Goal: Information Seeking & Learning: Check status

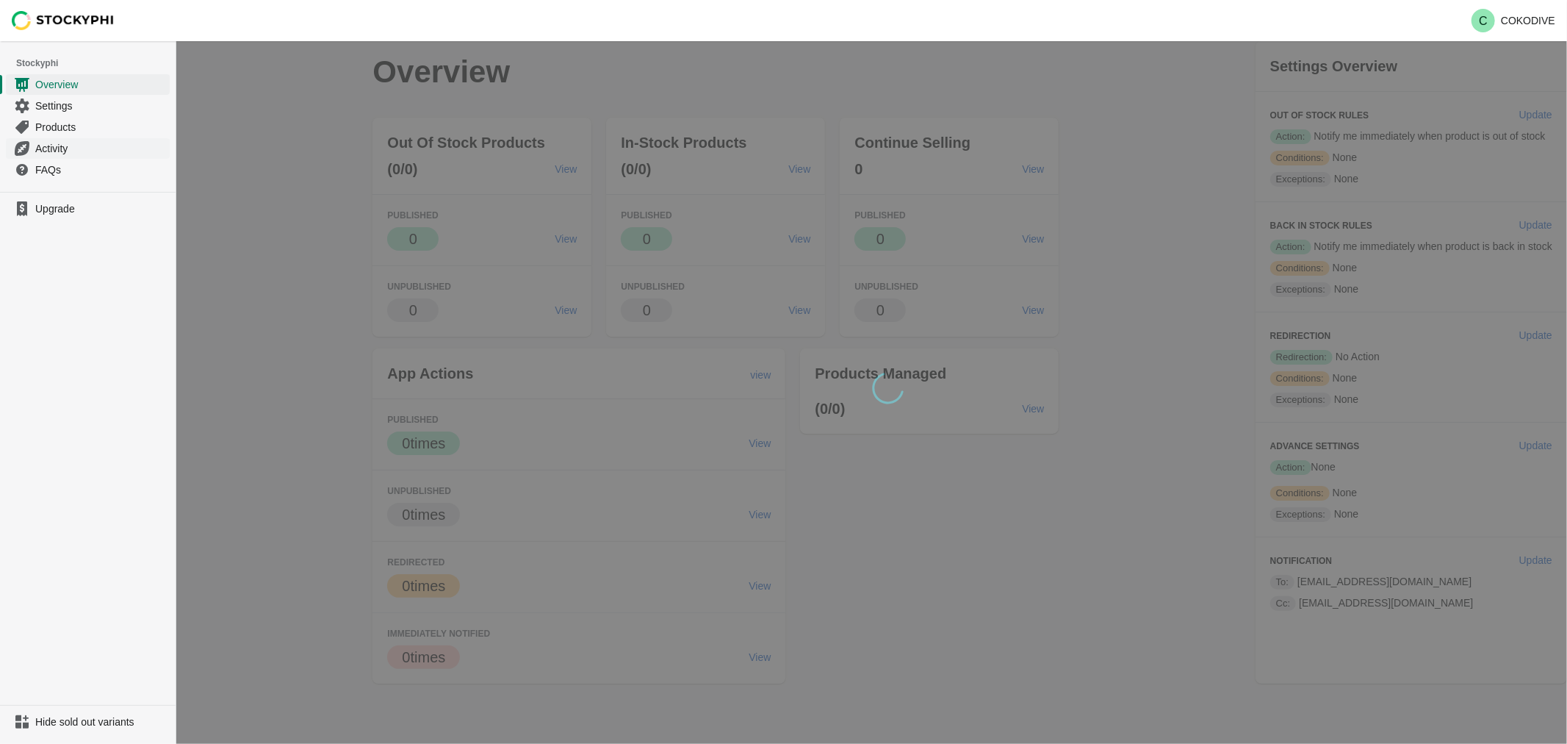
click at [49, 151] on span "Activity" at bounding box center [101, 148] width 132 height 15
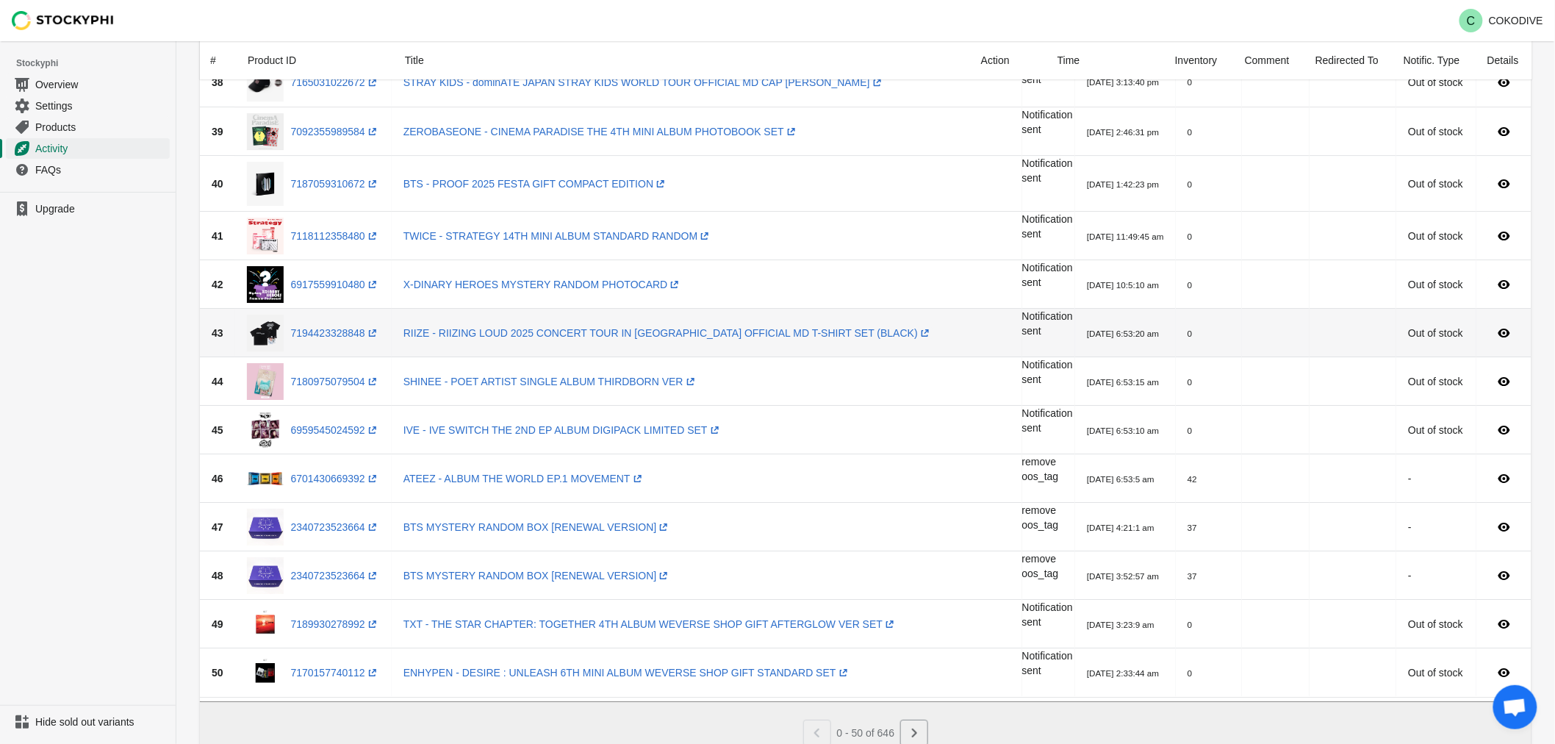
scroll to position [2000, 0]
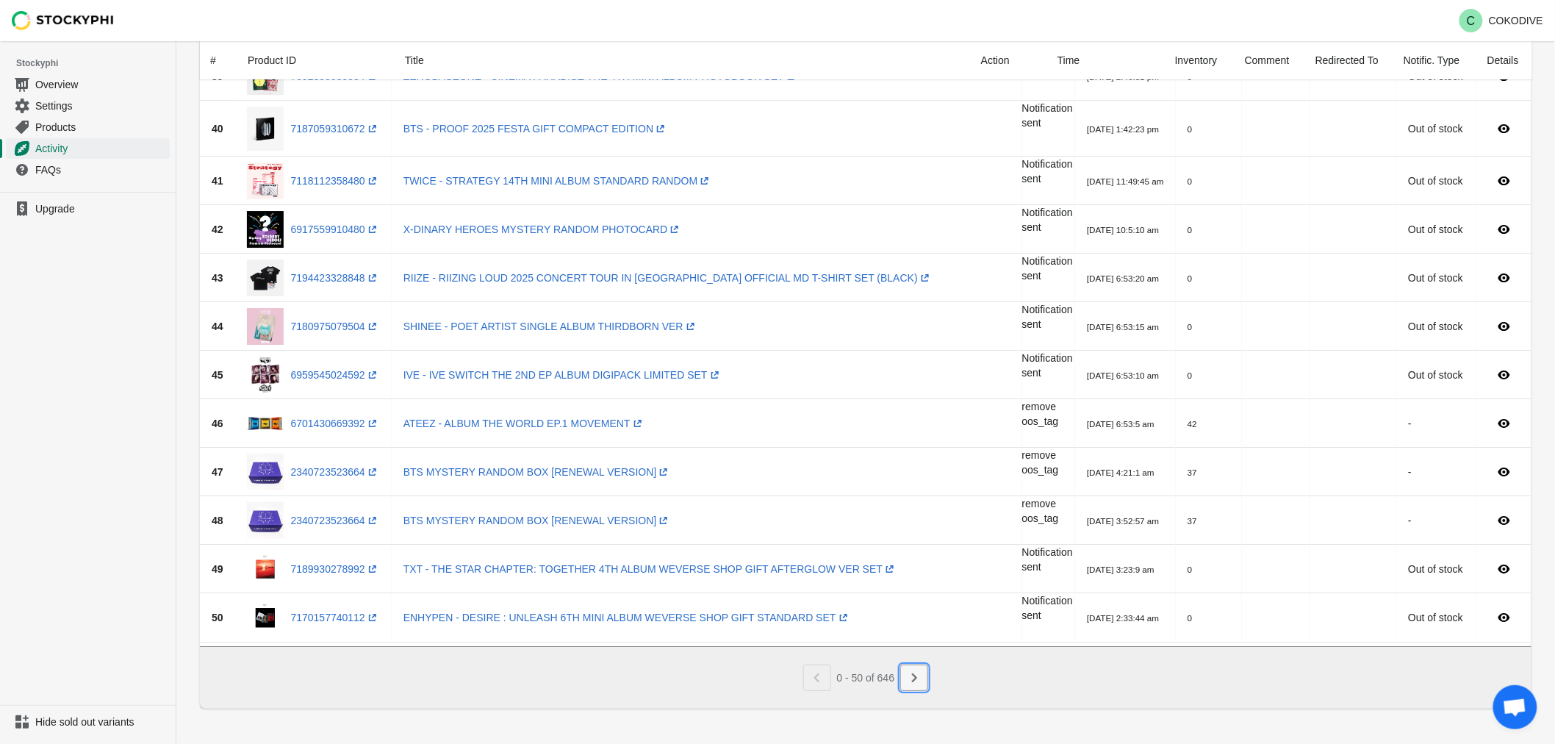
click at [923, 677] on button "Next" at bounding box center [914, 677] width 28 height 26
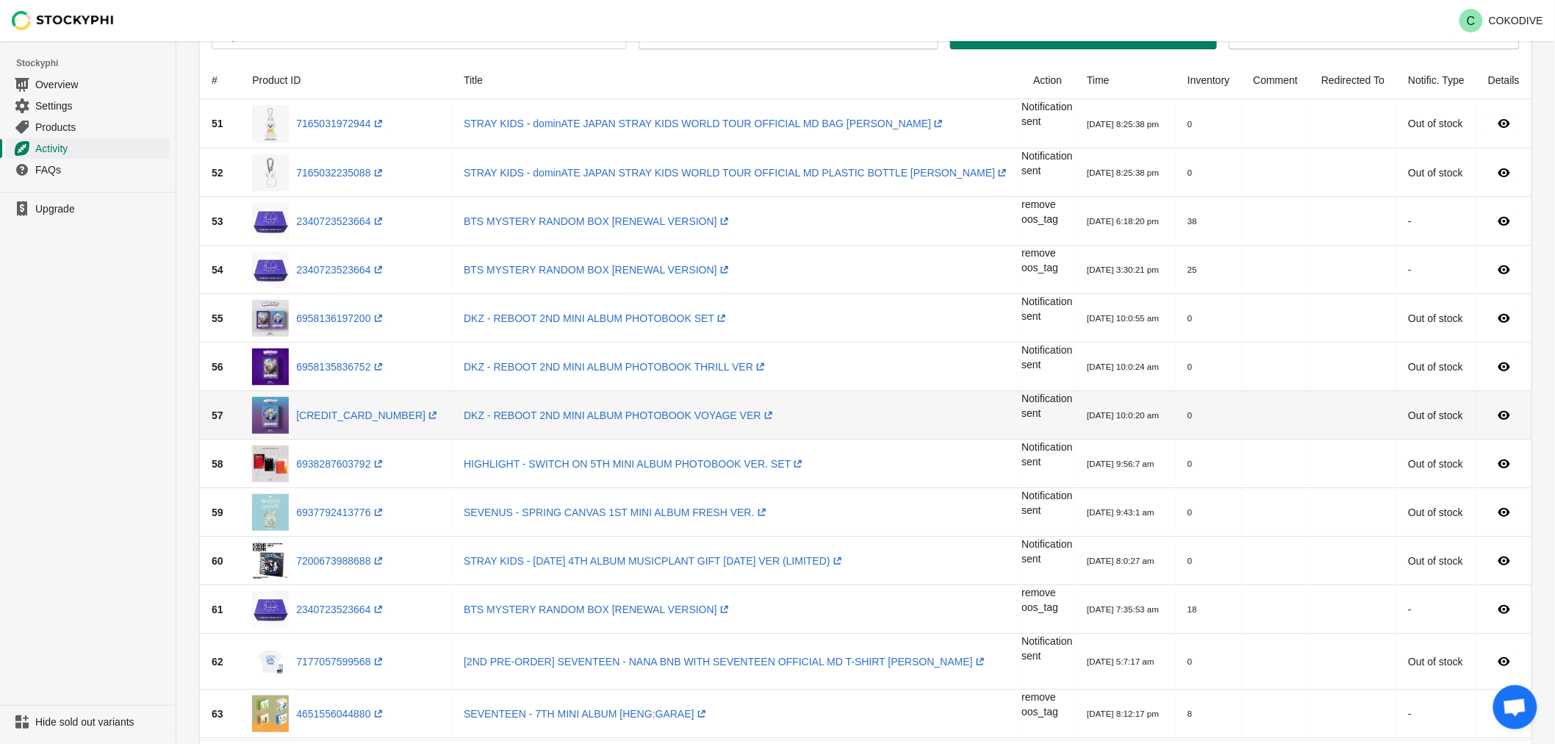
scroll to position [115, 0]
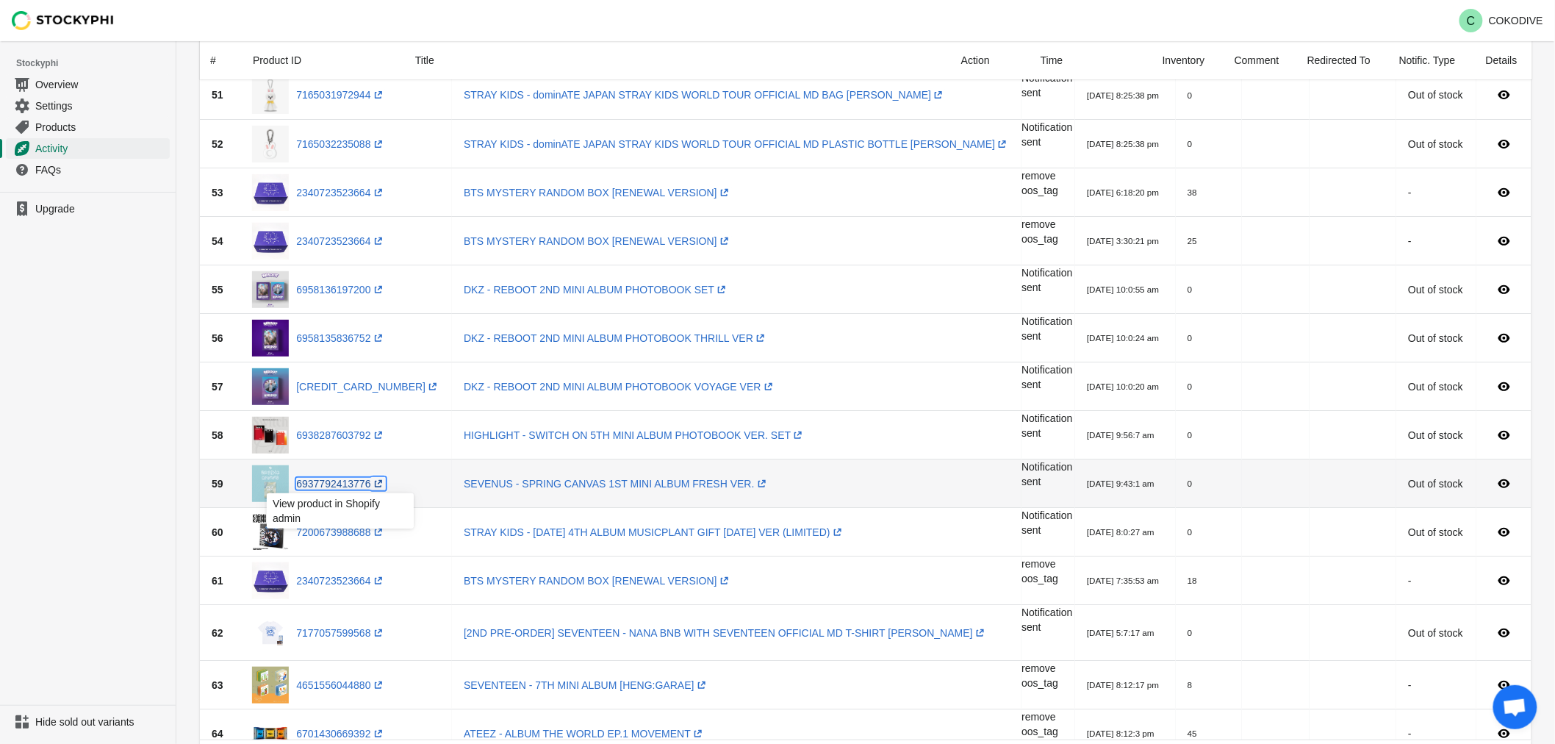
click at [347, 485] on link "6937792413776 (opens a new window)" at bounding box center [340, 484] width 89 height 12
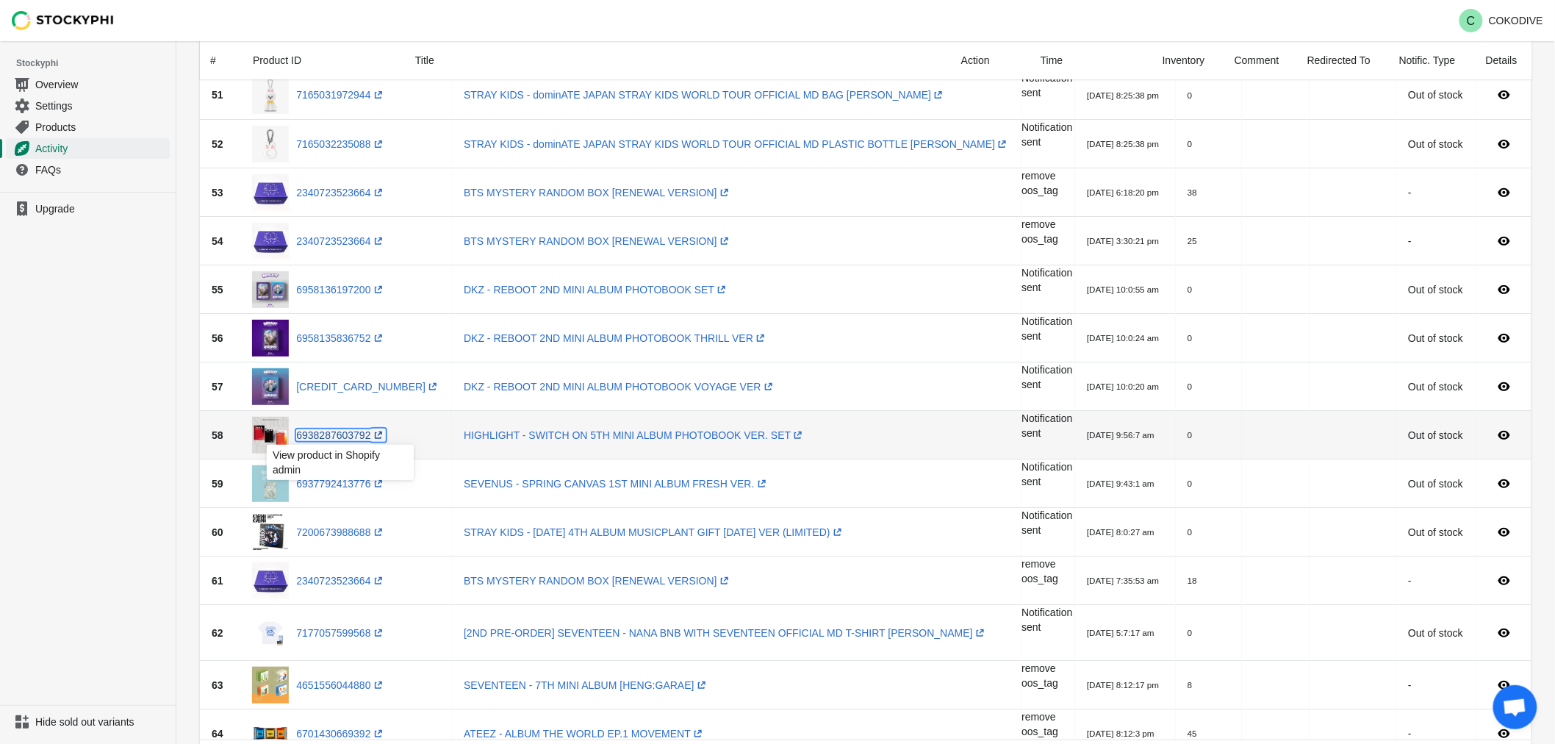
click at [317, 431] on link "6938287603792 (opens a new window)" at bounding box center [340, 435] width 89 height 12
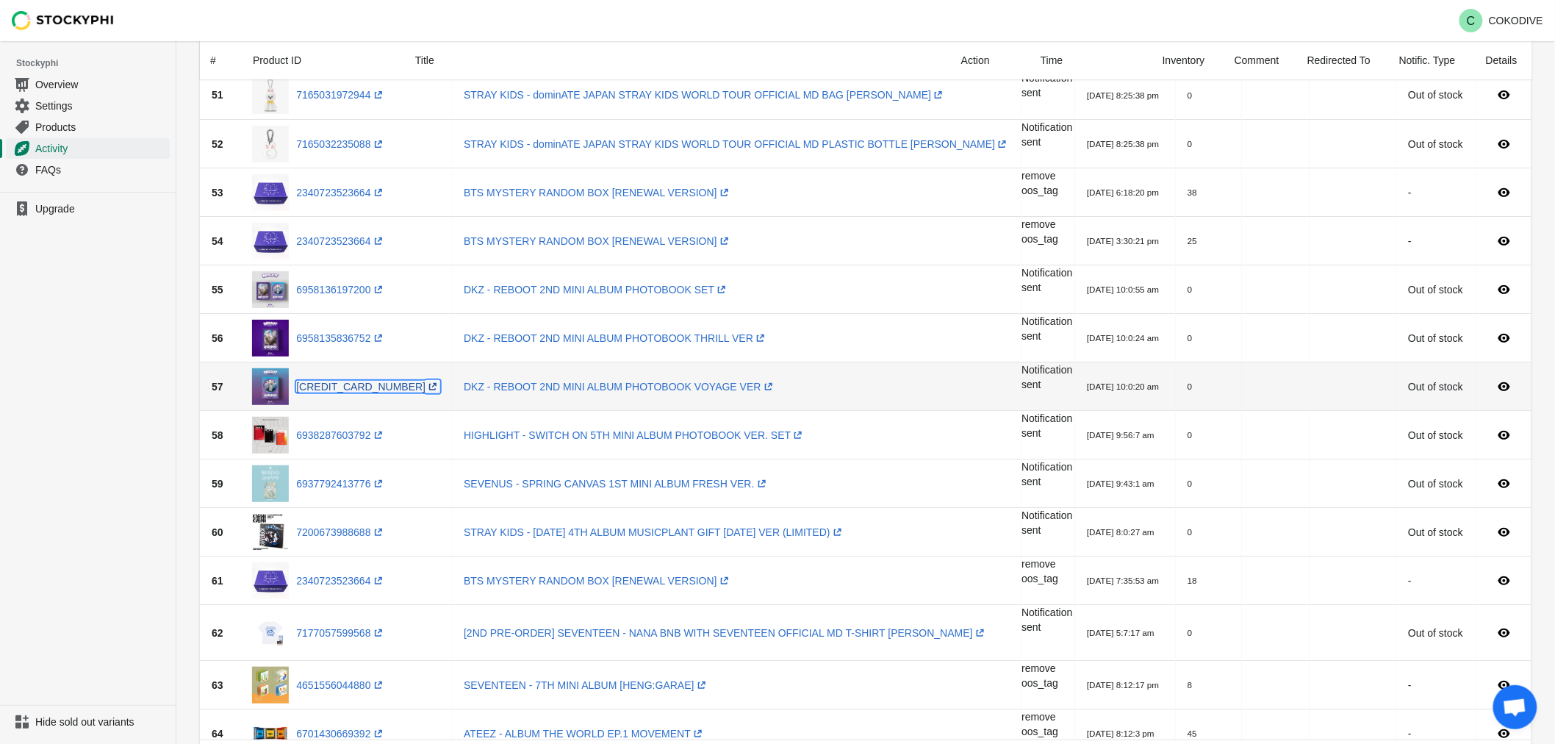
click at [325, 381] on link "[CREDIT_CARD_NUMBER] (opens a new window)" at bounding box center [368, 387] width 144 height 12
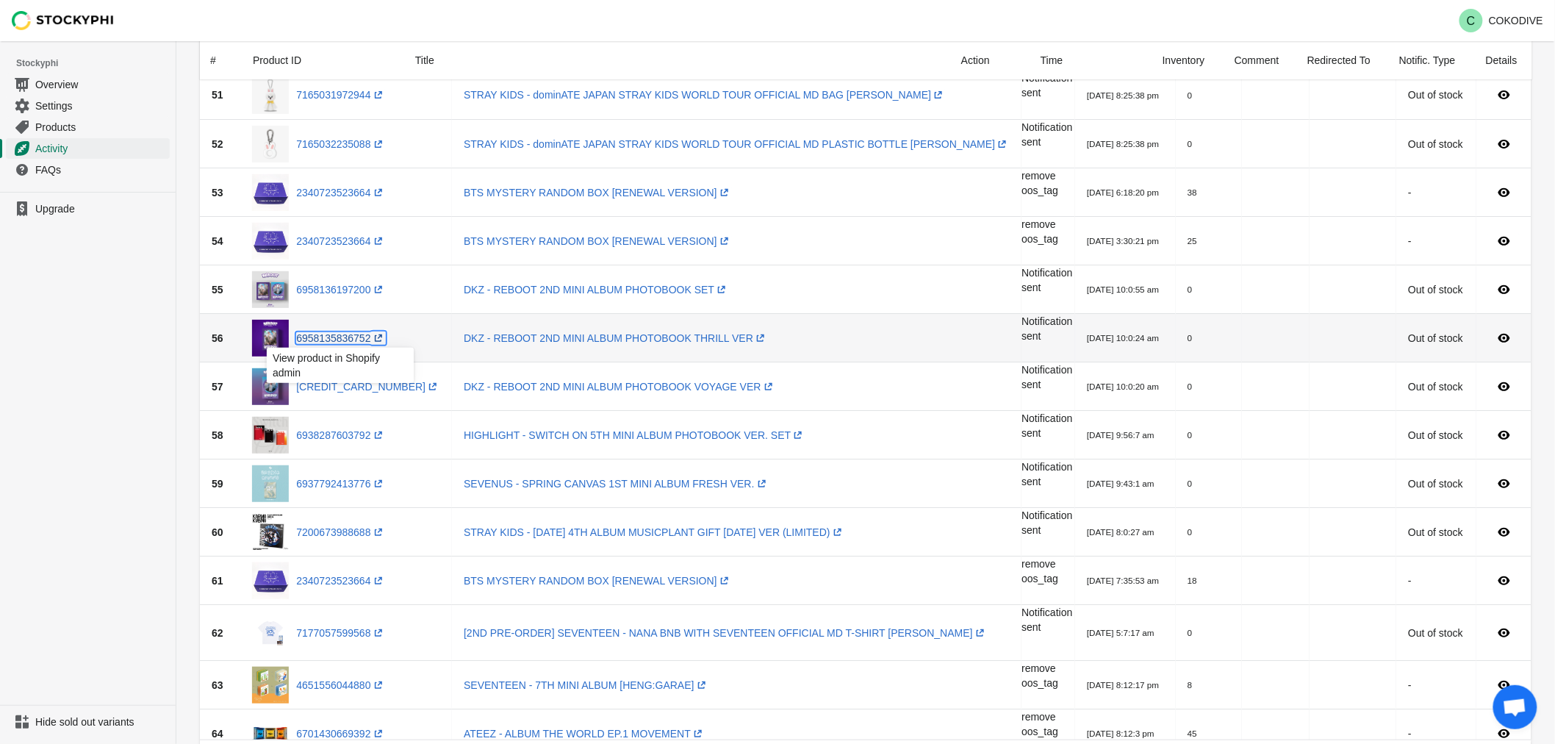
click at [336, 335] on link "6958135836752 (opens a new window)" at bounding box center [340, 338] width 89 height 12
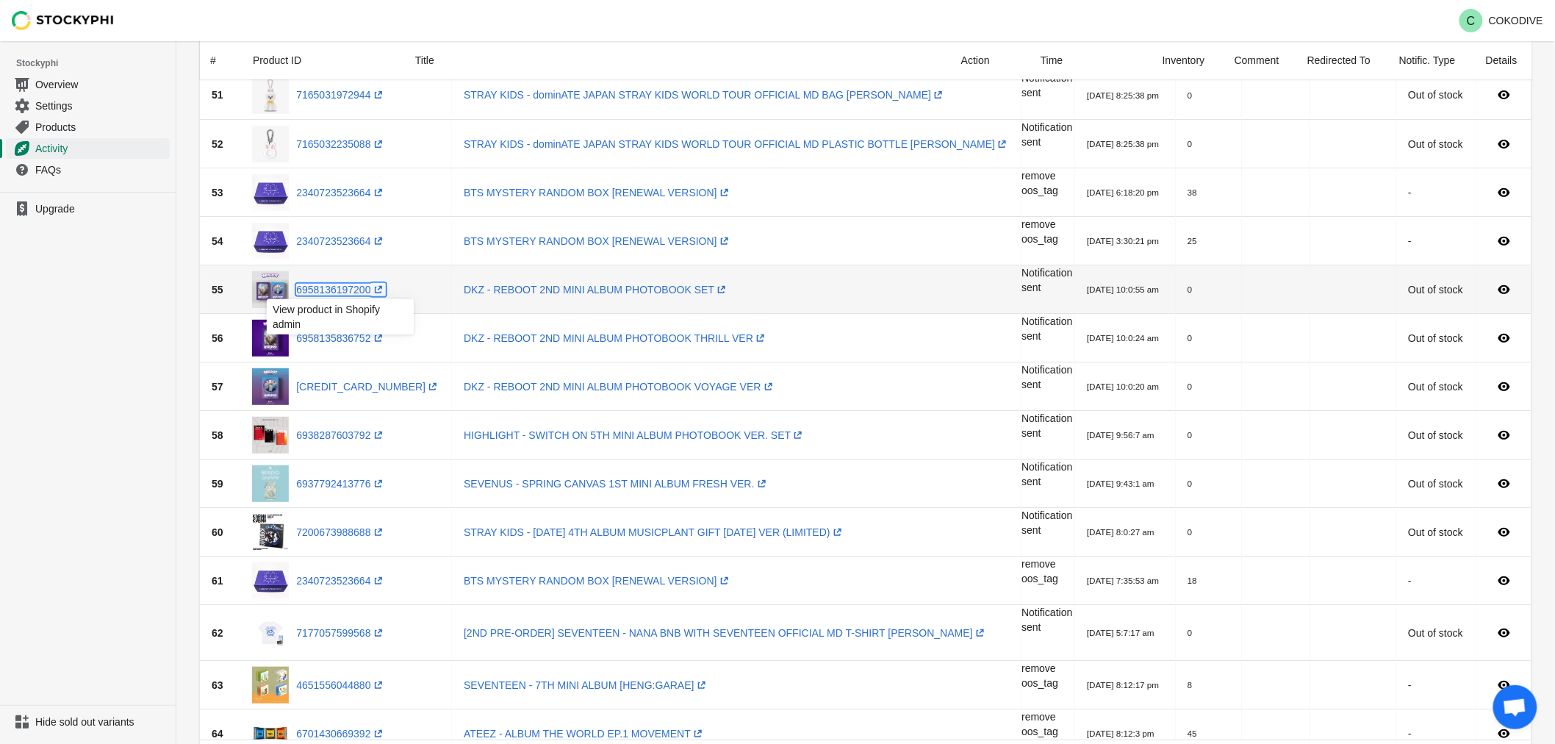
drag, startPoint x: 337, startPoint y: 292, endPoint x: 332, endPoint y: 303, distance: 11.2
click at [337, 292] on link "6958136197200 (opens a new window)" at bounding box center [340, 290] width 89 height 12
click at [342, 285] on link "6958136197200 (opens a new window)" at bounding box center [340, 290] width 89 height 12
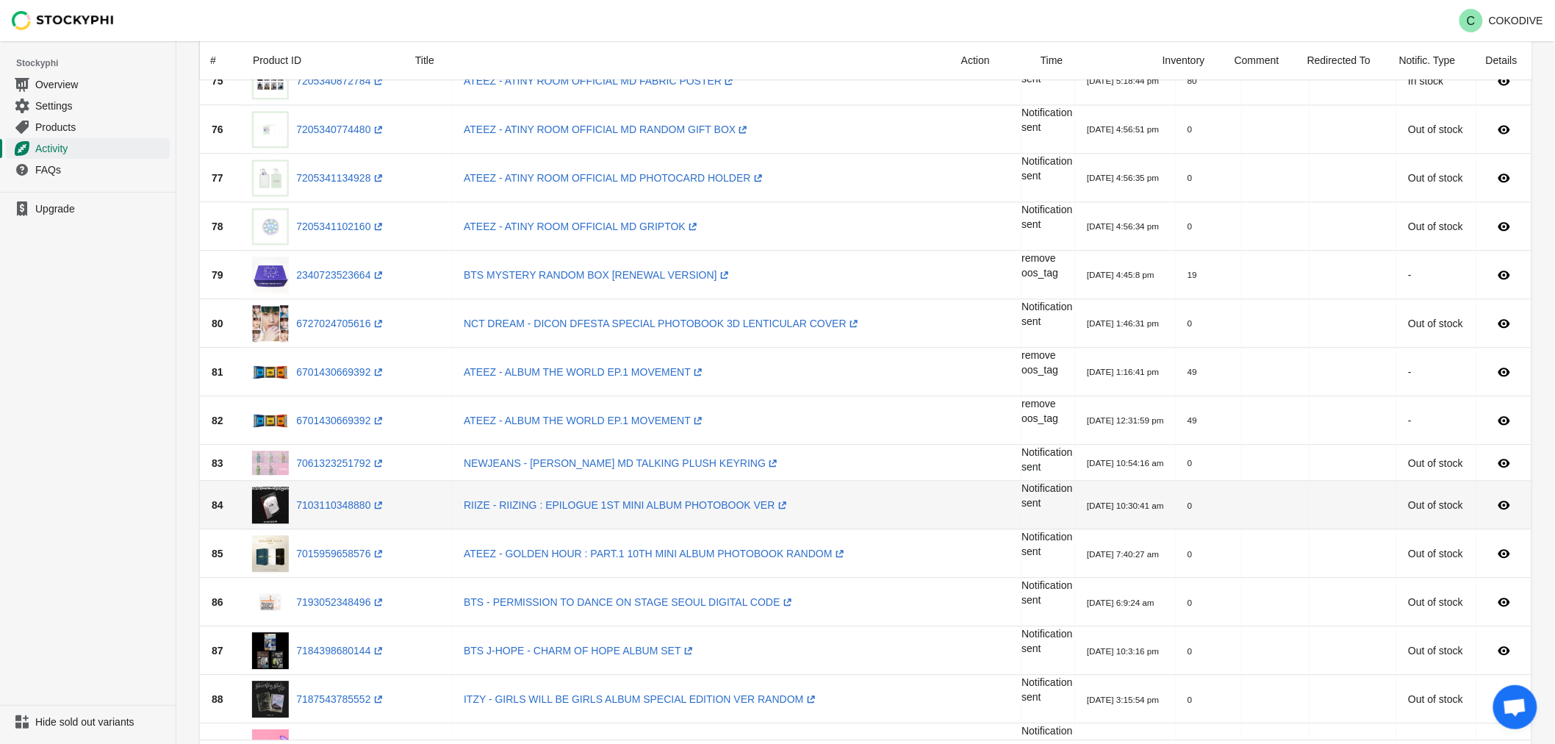
scroll to position [1993, 0]
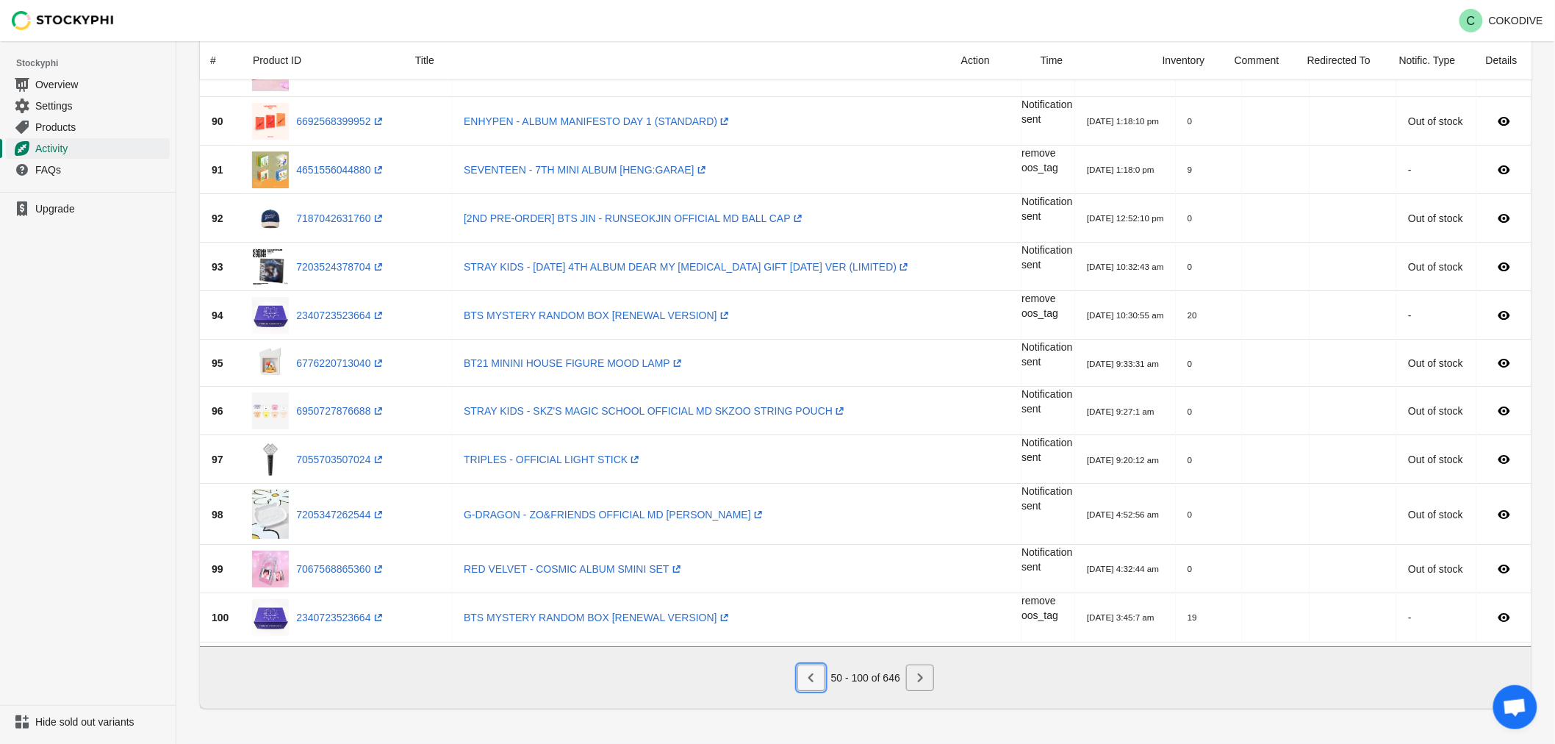
click at [802, 680] on button "Previous" at bounding box center [811, 677] width 28 height 26
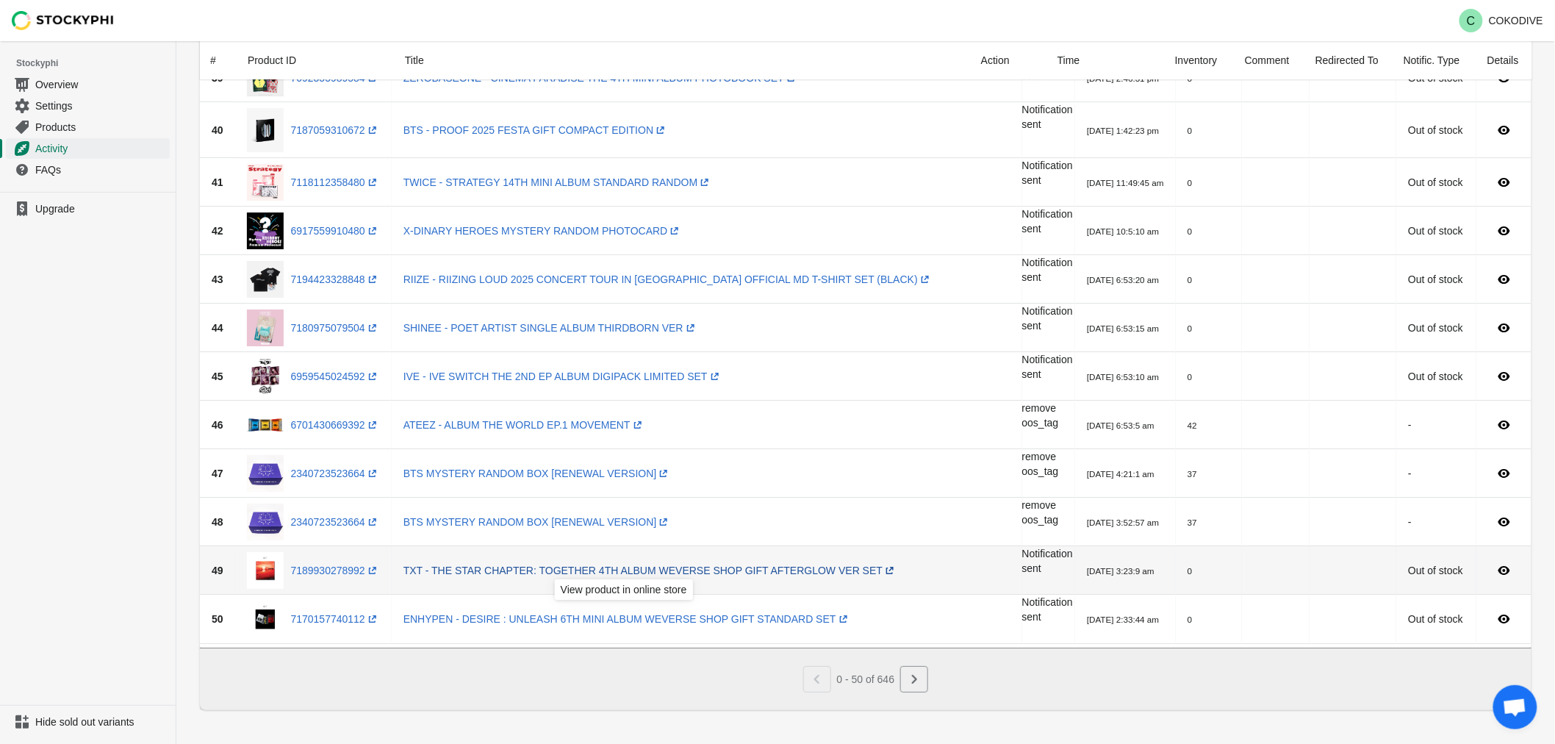
scroll to position [2000, 0]
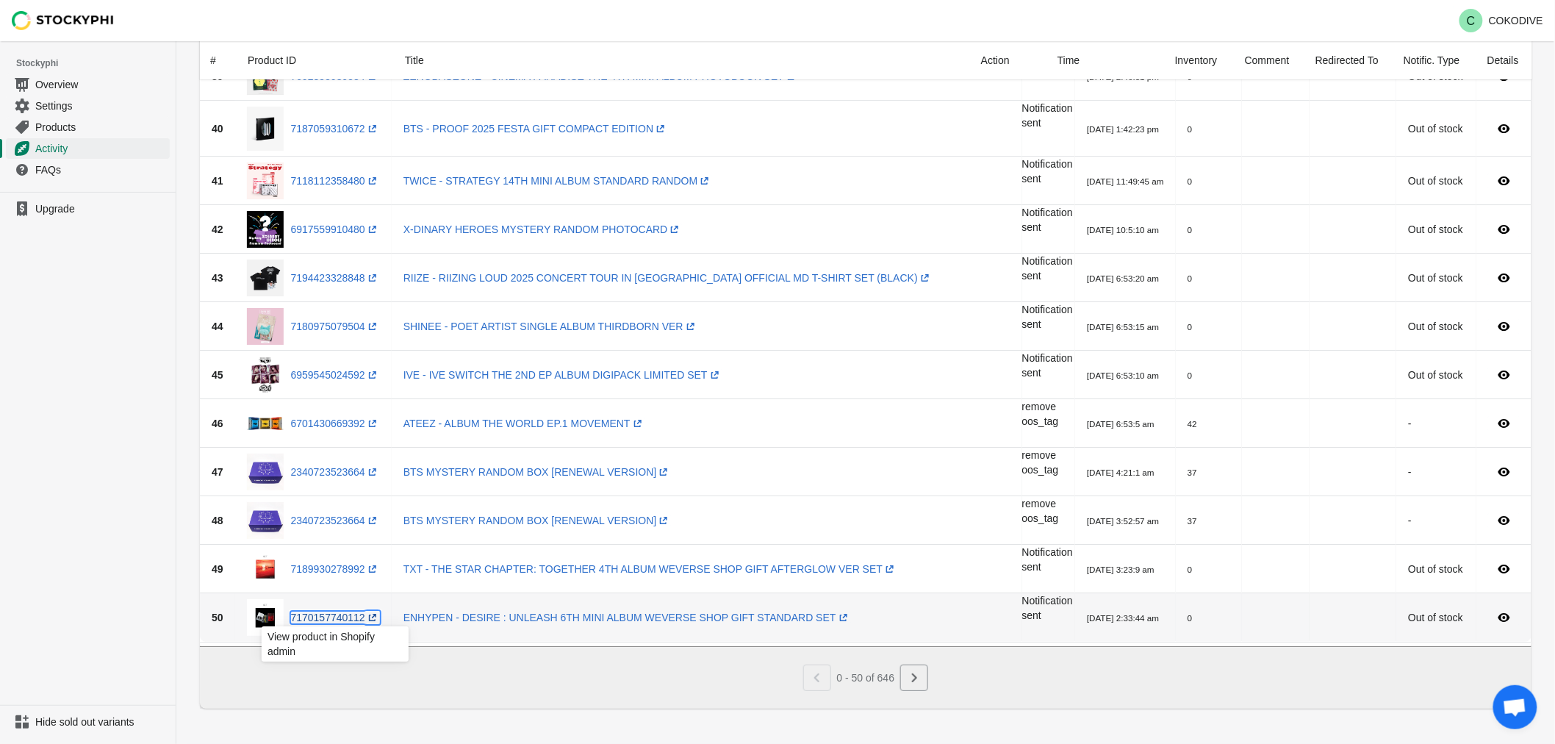
click at [340, 611] on link "7170157740112 (opens a new window)" at bounding box center [335, 617] width 89 height 12
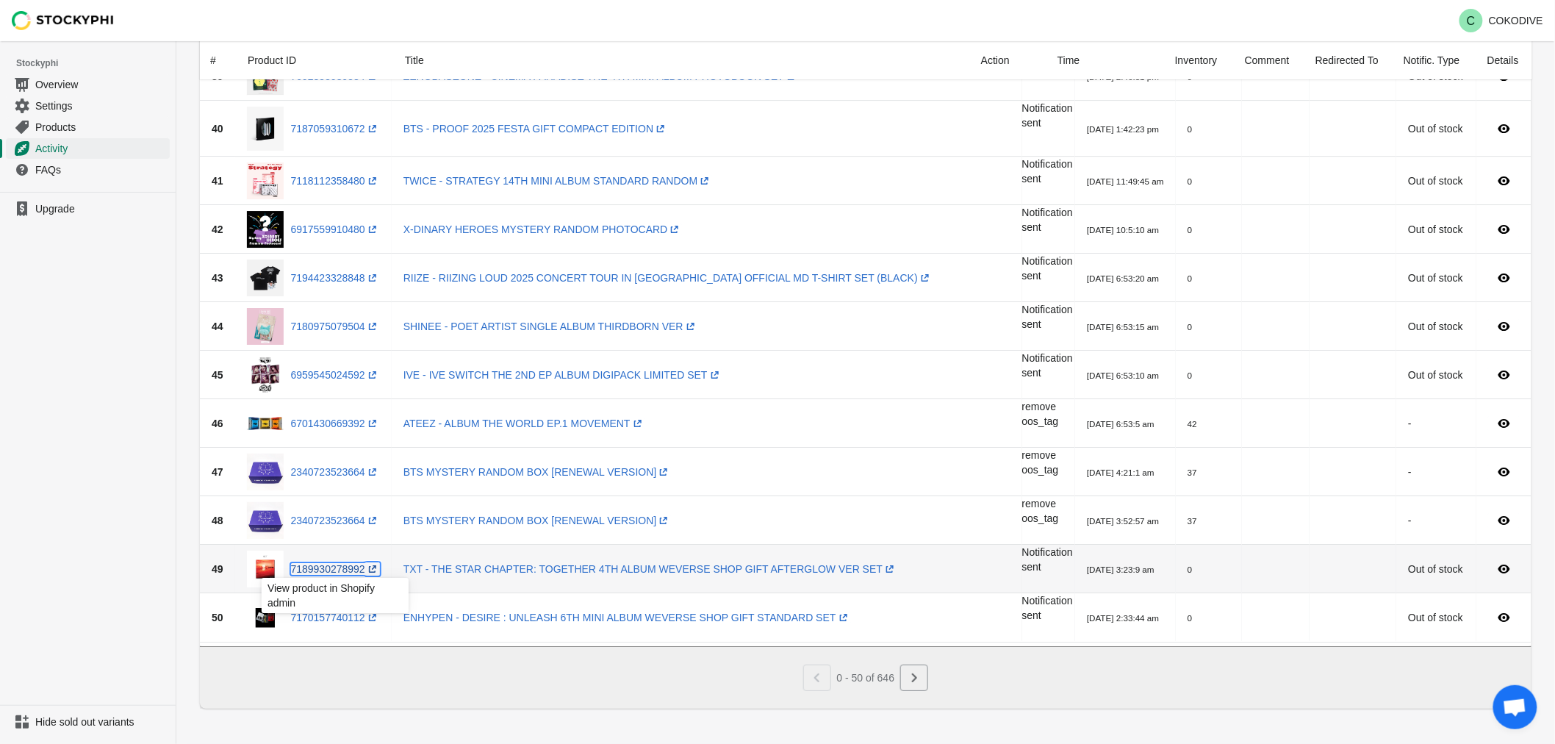
click at [322, 563] on link "7189930278992 (opens a new window)" at bounding box center [335, 569] width 89 height 12
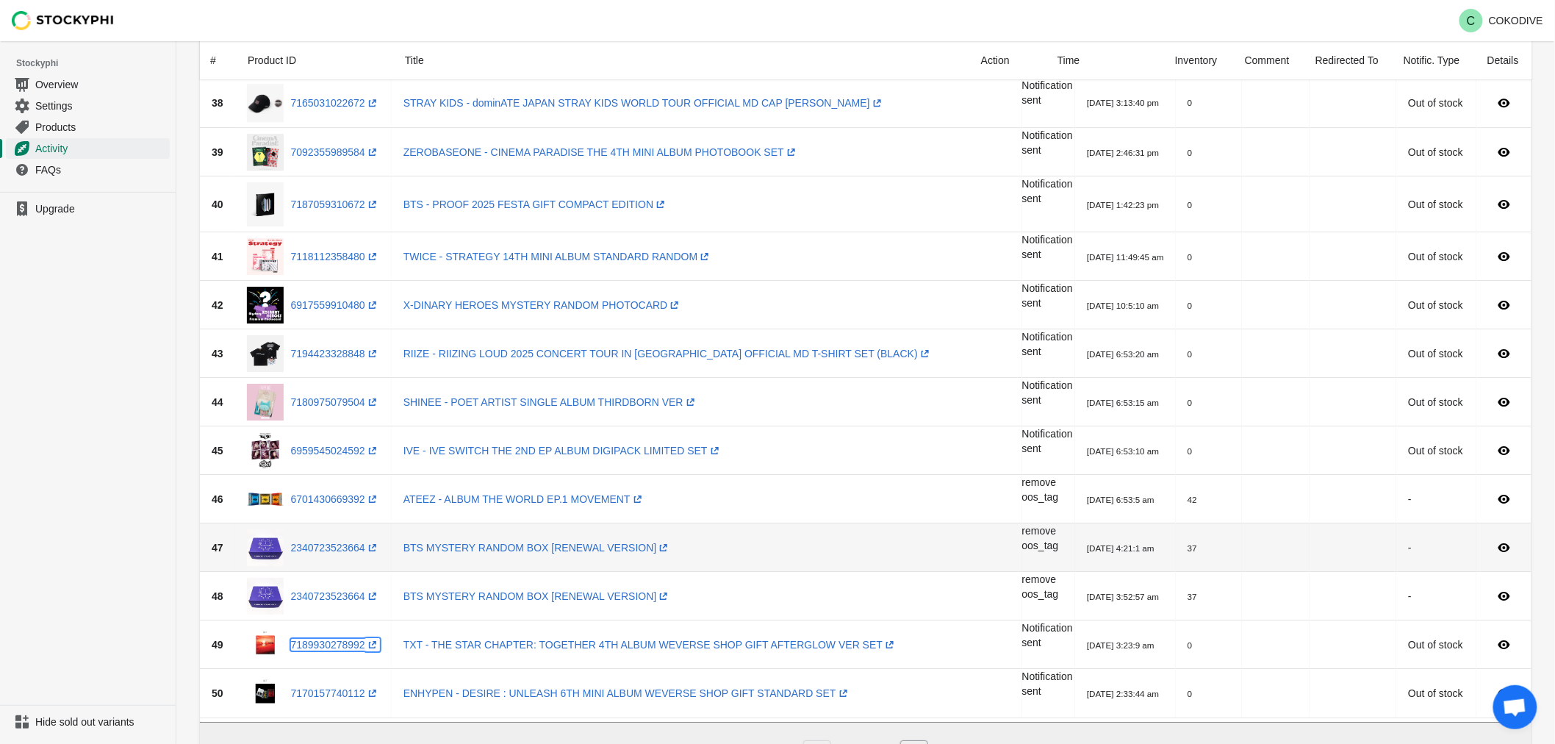
scroll to position [1919, 0]
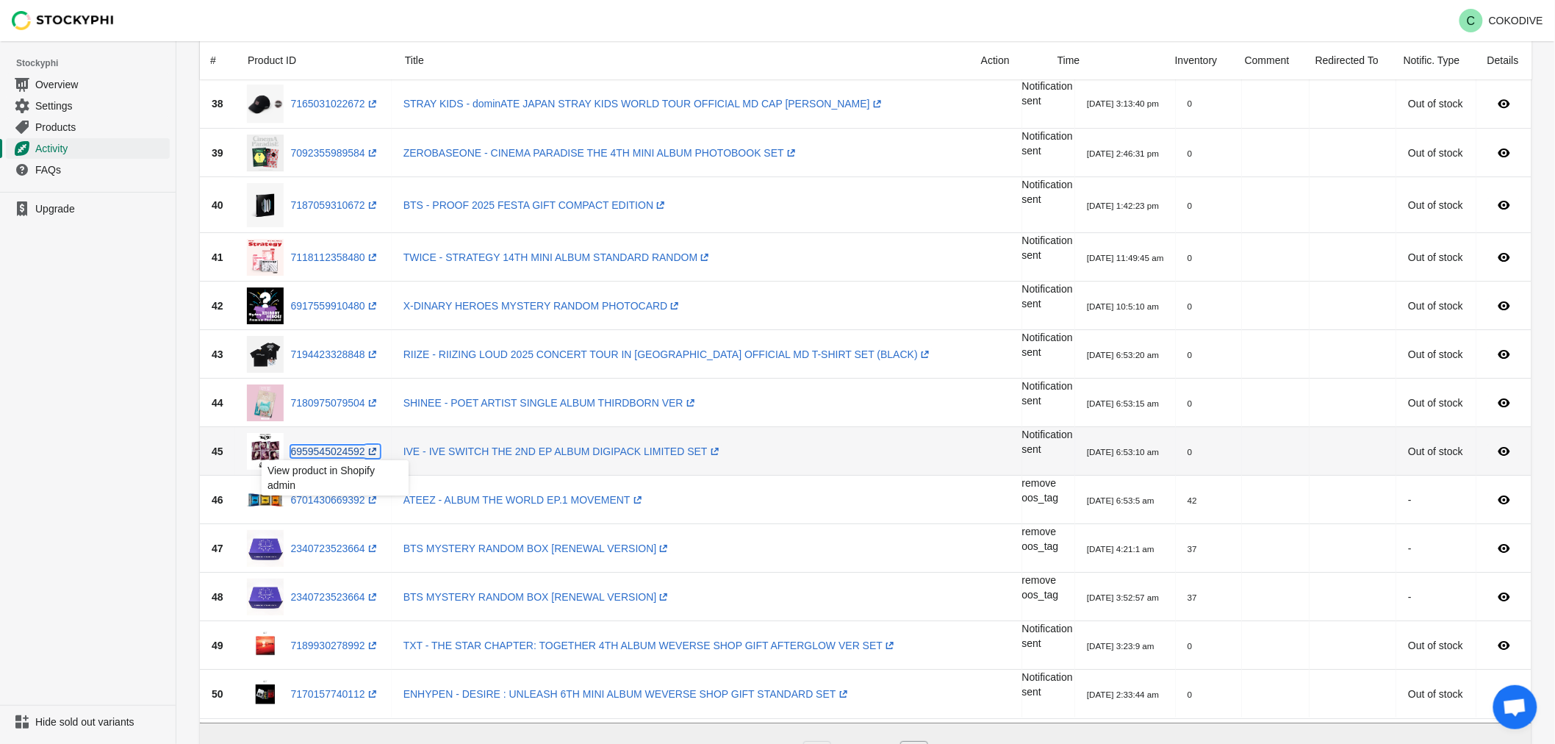
click at [328, 450] on link "6959545024592 (opens a new window)" at bounding box center [335, 451] width 89 height 12
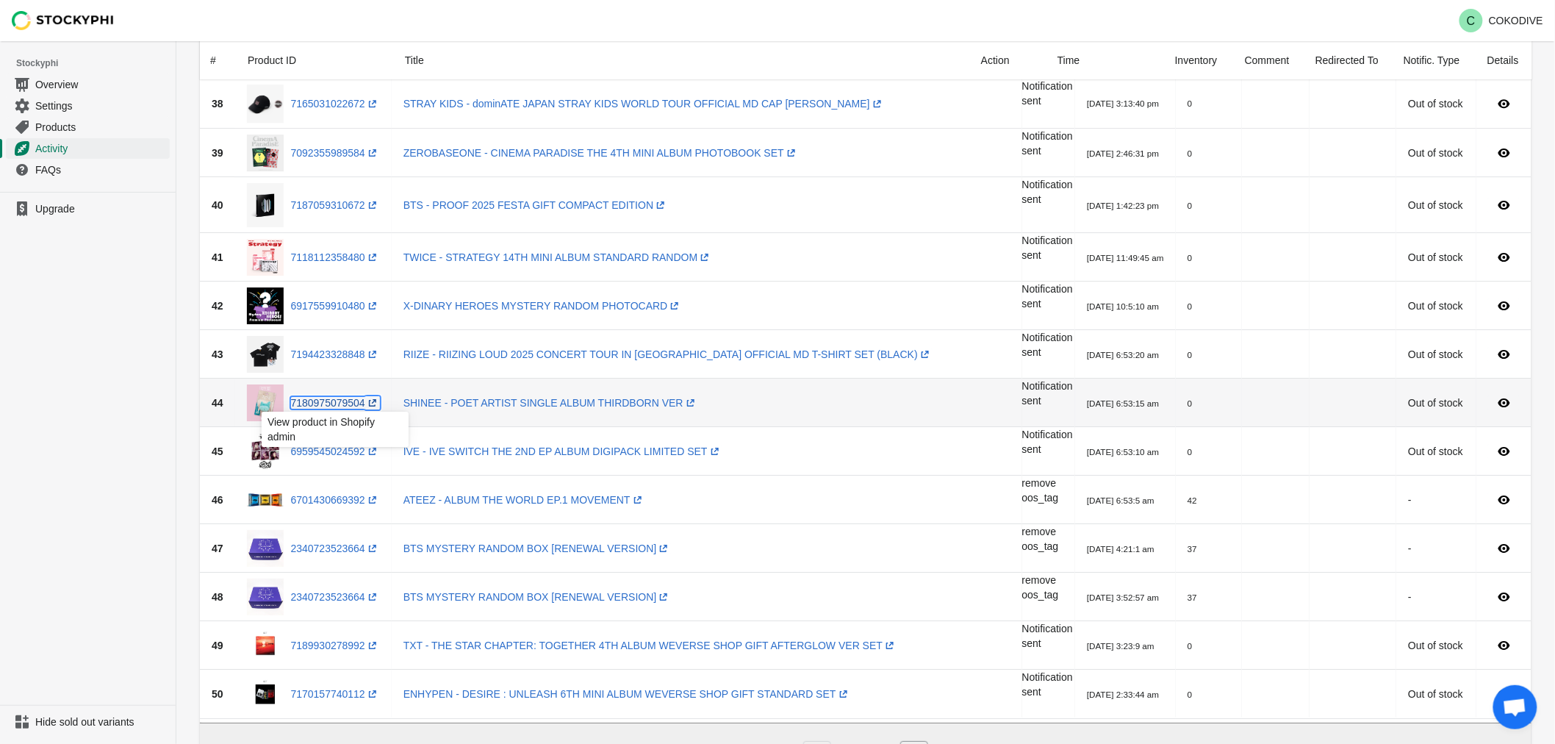
click at [336, 401] on link "7180975079504 (opens a new window)" at bounding box center [335, 403] width 89 height 12
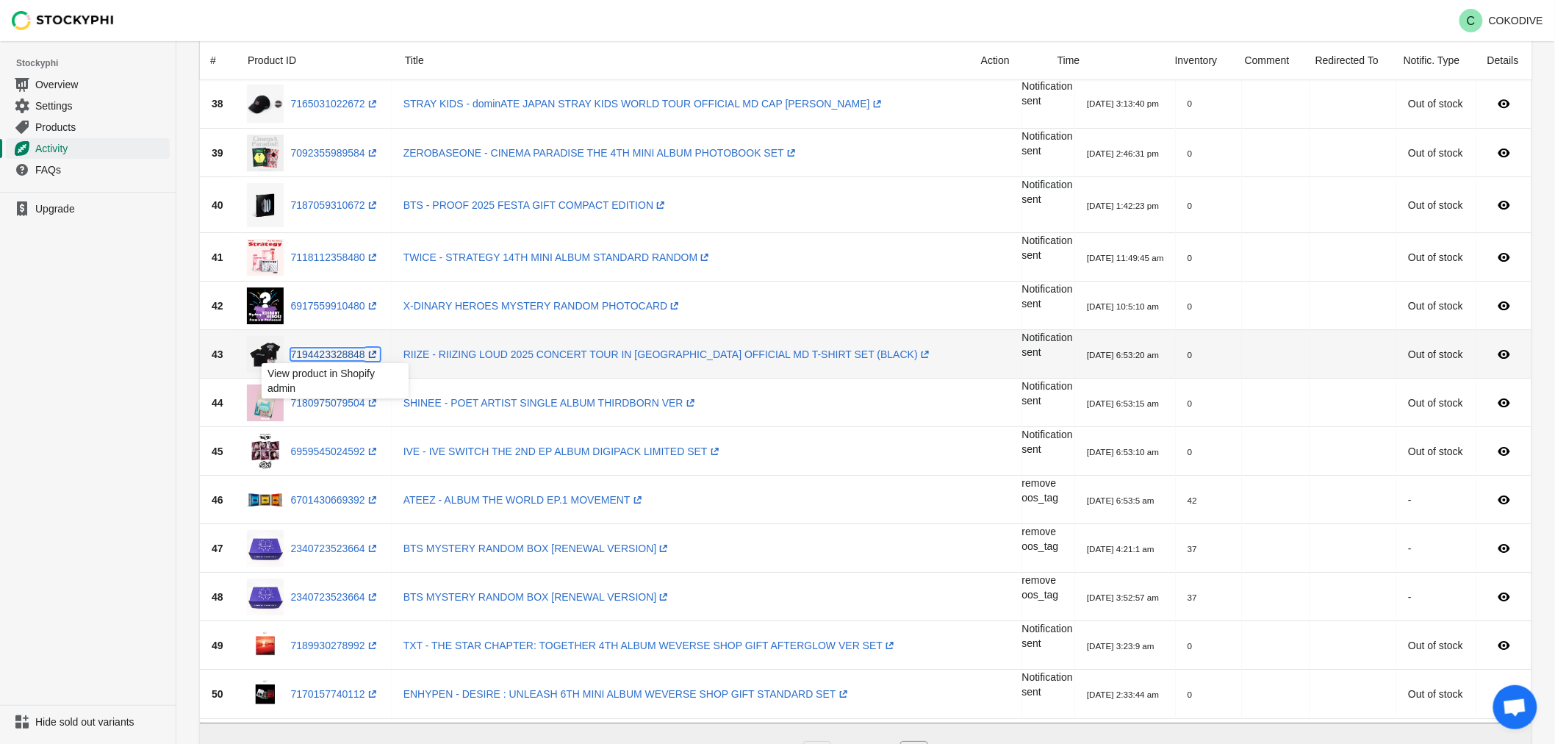
click at [320, 356] on link "7194423328848 (opens a new window)" at bounding box center [335, 354] width 89 height 12
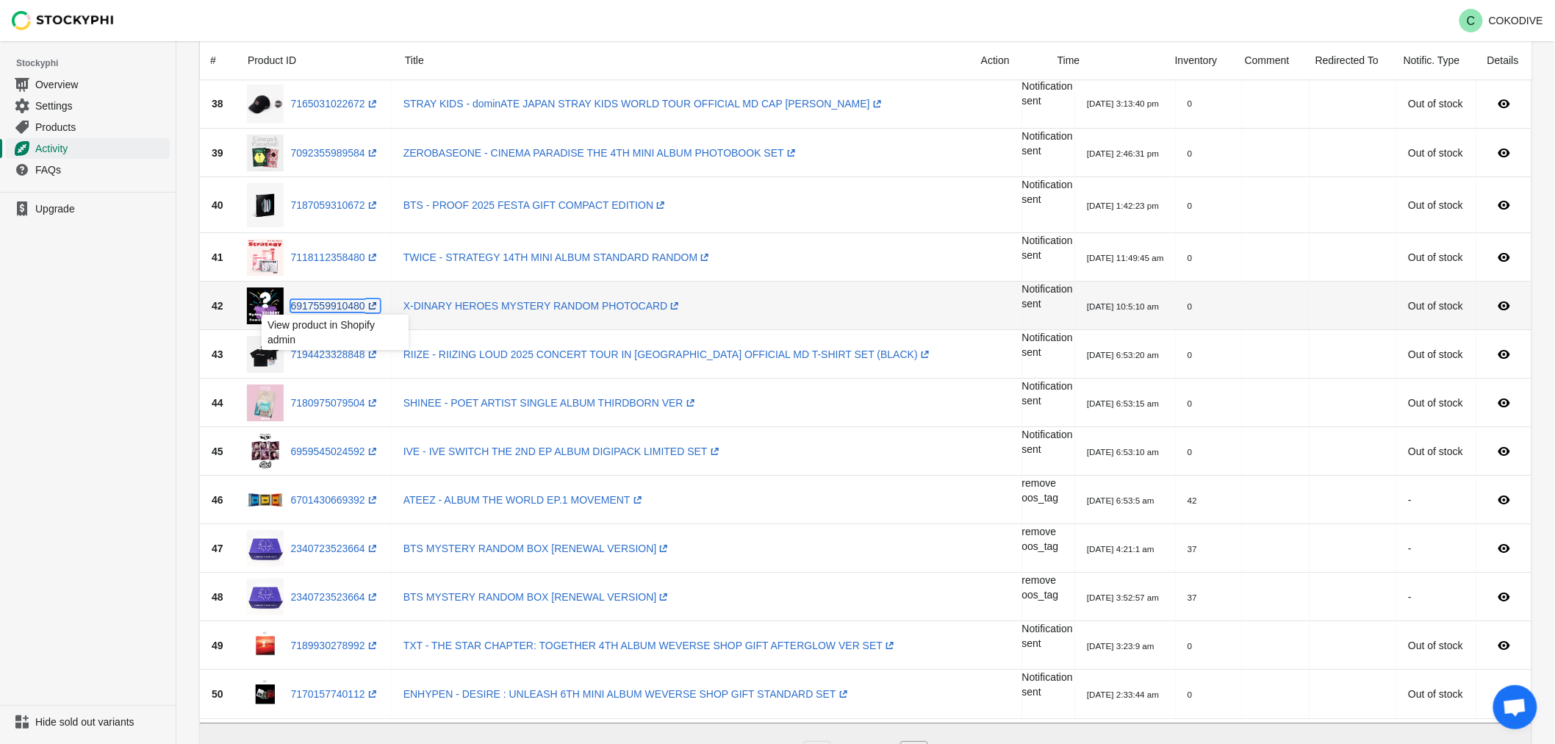
click at [317, 306] on link "6917559910480 (opens a new window)" at bounding box center [335, 306] width 89 height 12
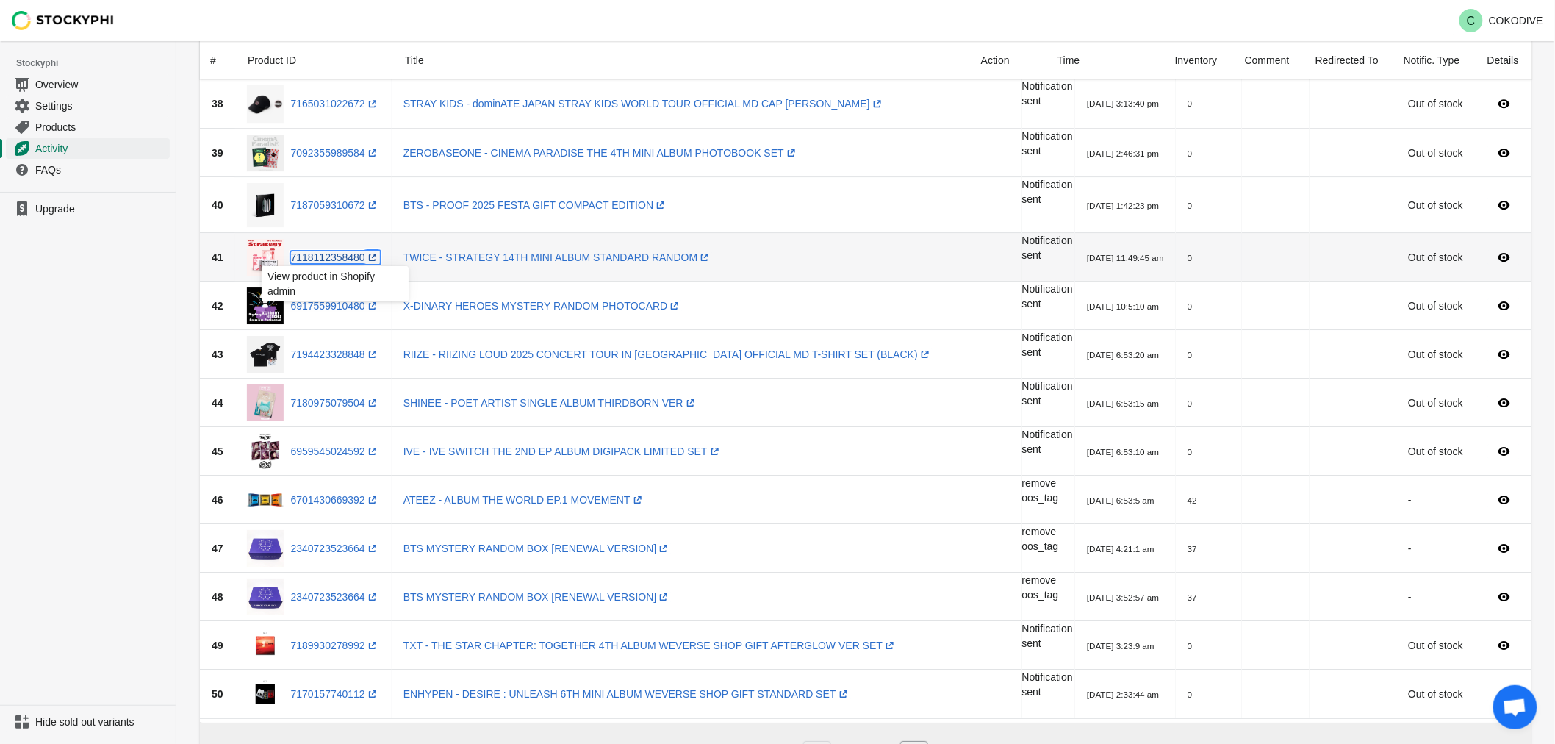
click at [311, 254] on link "7118112358480 (opens a new window)" at bounding box center [335, 257] width 89 height 12
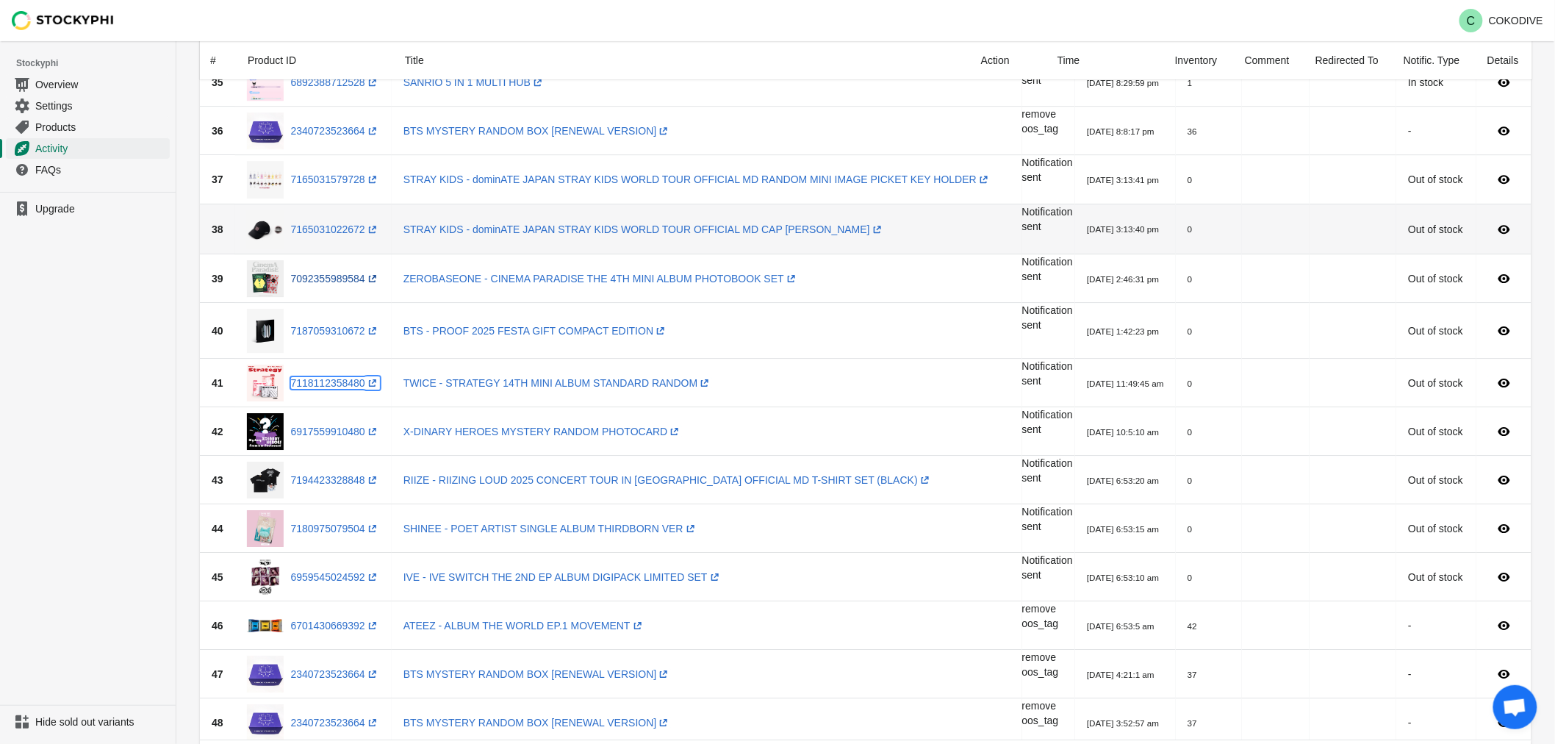
scroll to position [1755, 0]
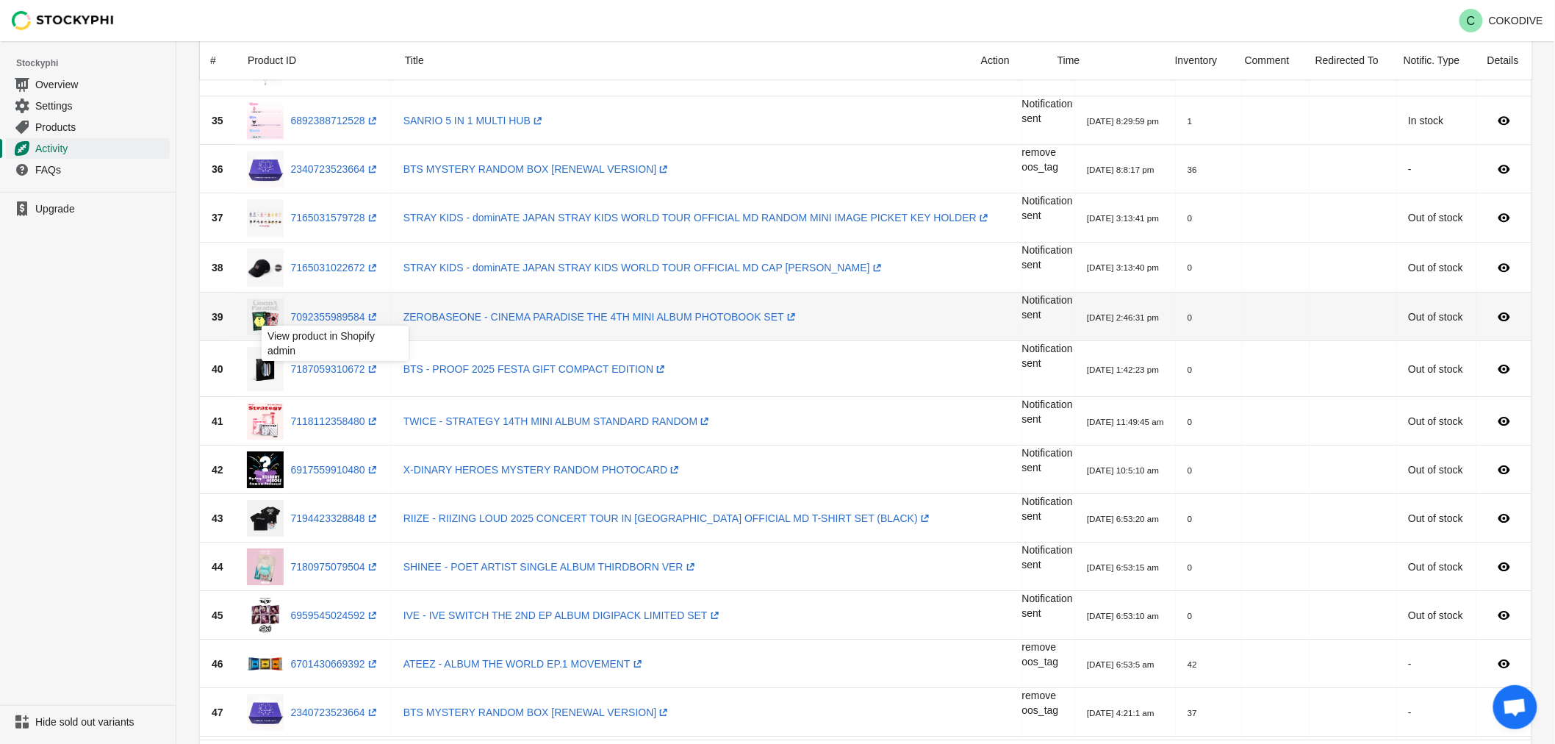
click at [311, 362] on div "View product in Shopify admin" at bounding box center [335, 348] width 170 height 50
click at [316, 369] on div "View product in Shopify admin" at bounding box center [335, 348] width 170 height 50
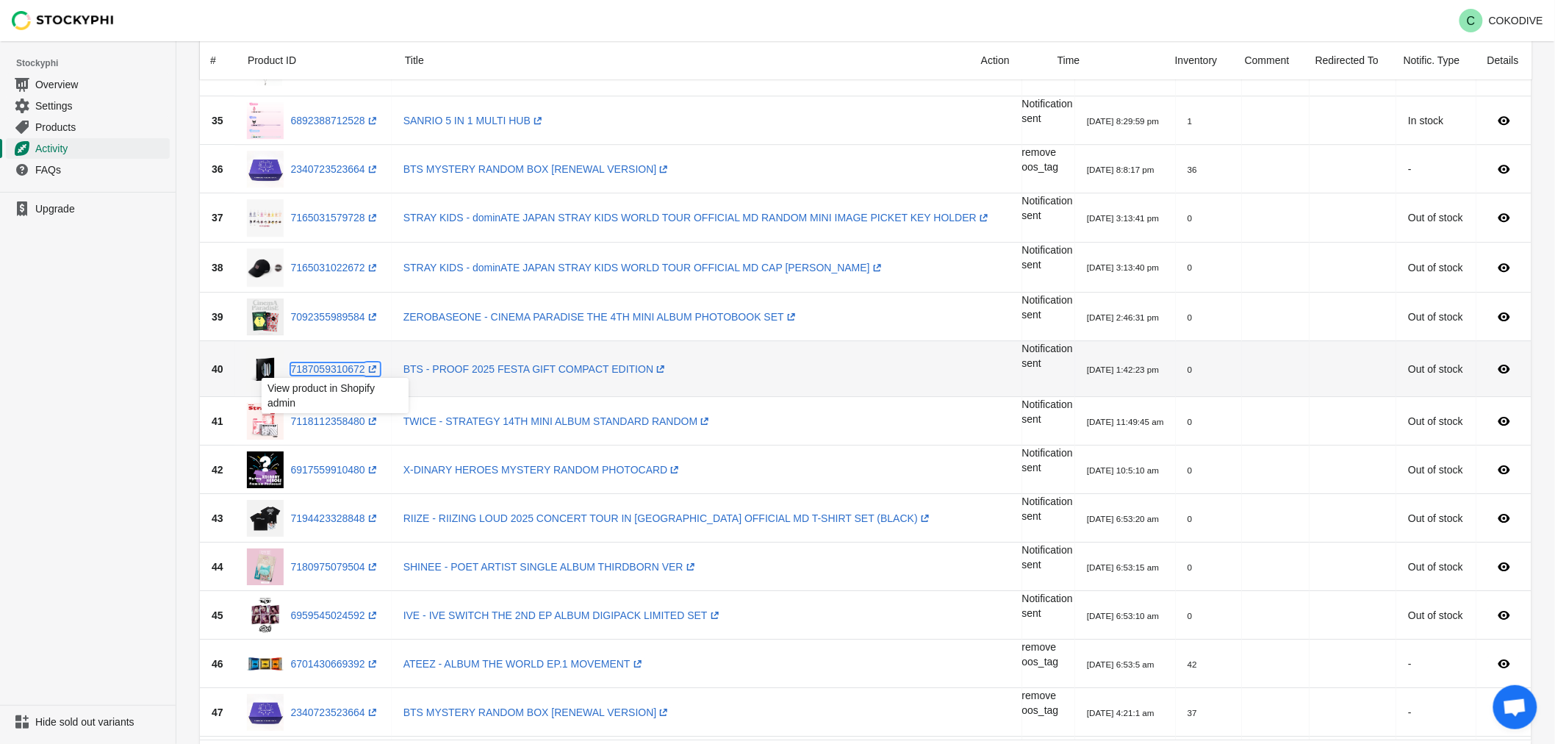
click at [340, 364] on link "7187059310672 (opens a new window)" at bounding box center [335, 369] width 89 height 12
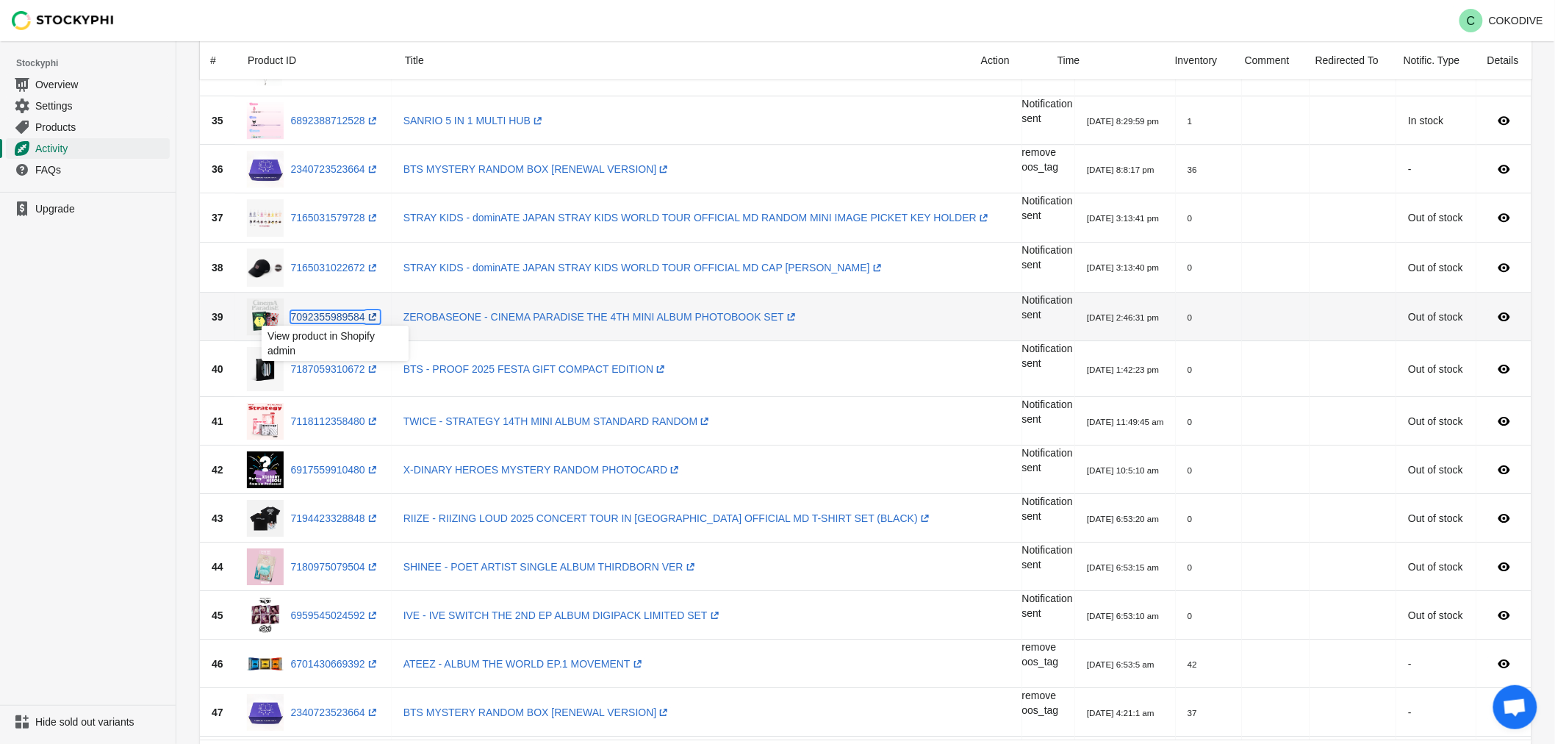
click at [331, 317] on link "7092355989584 (opens a new window)" at bounding box center [335, 317] width 89 height 12
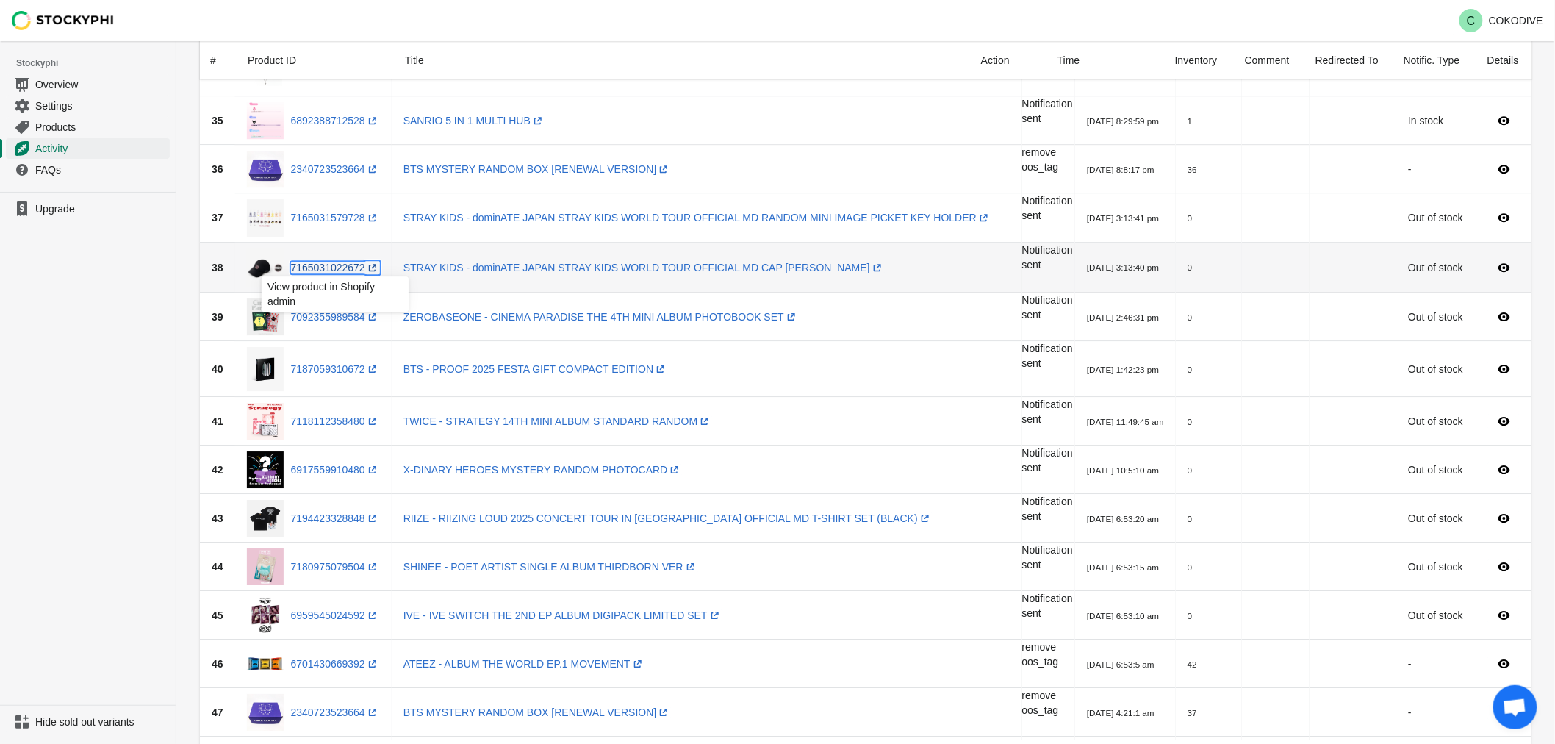
click at [328, 270] on link "7165031022672 (opens a new window)" at bounding box center [335, 268] width 89 height 12
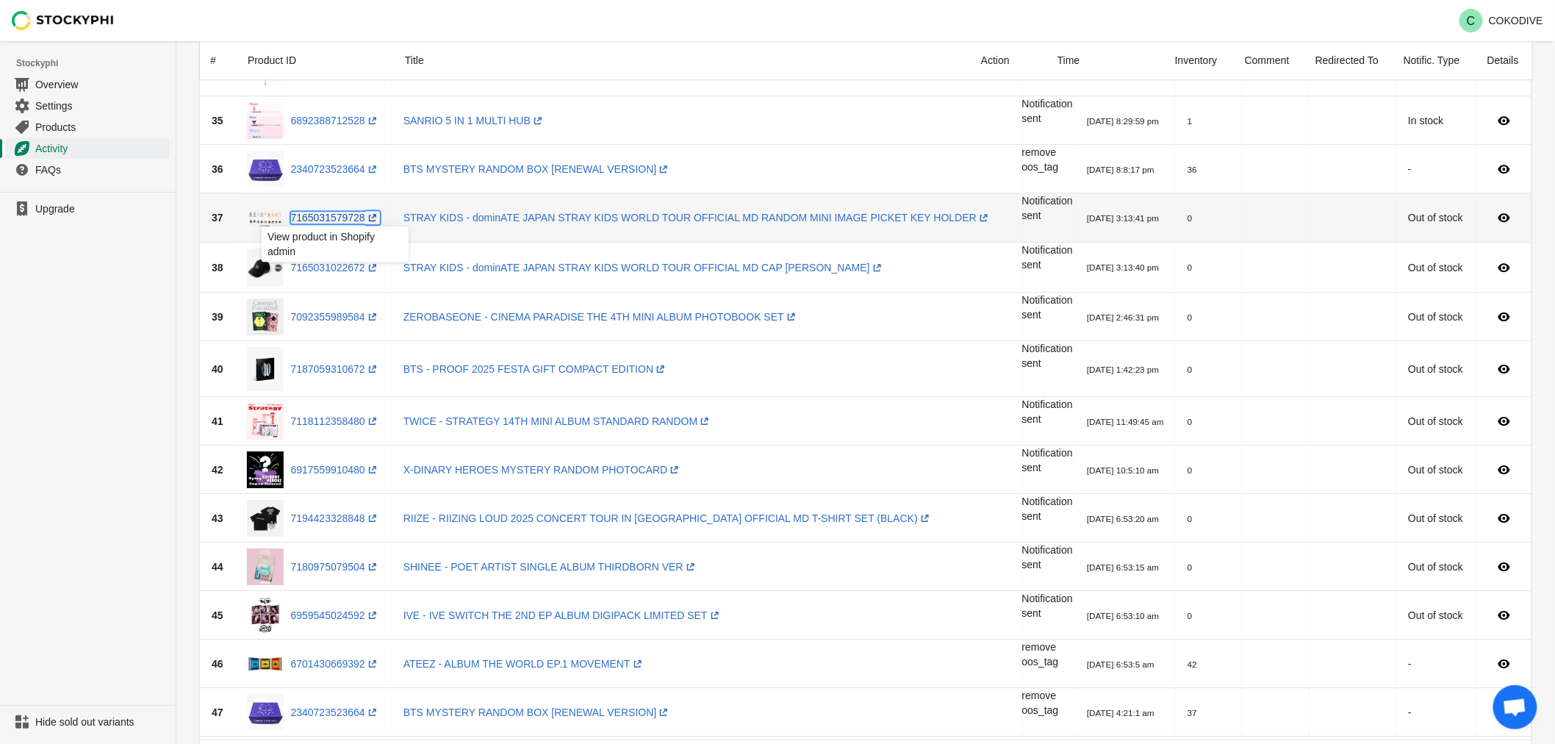
click at [326, 218] on link "7165031579728 (opens a new window)" at bounding box center [335, 218] width 89 height 12
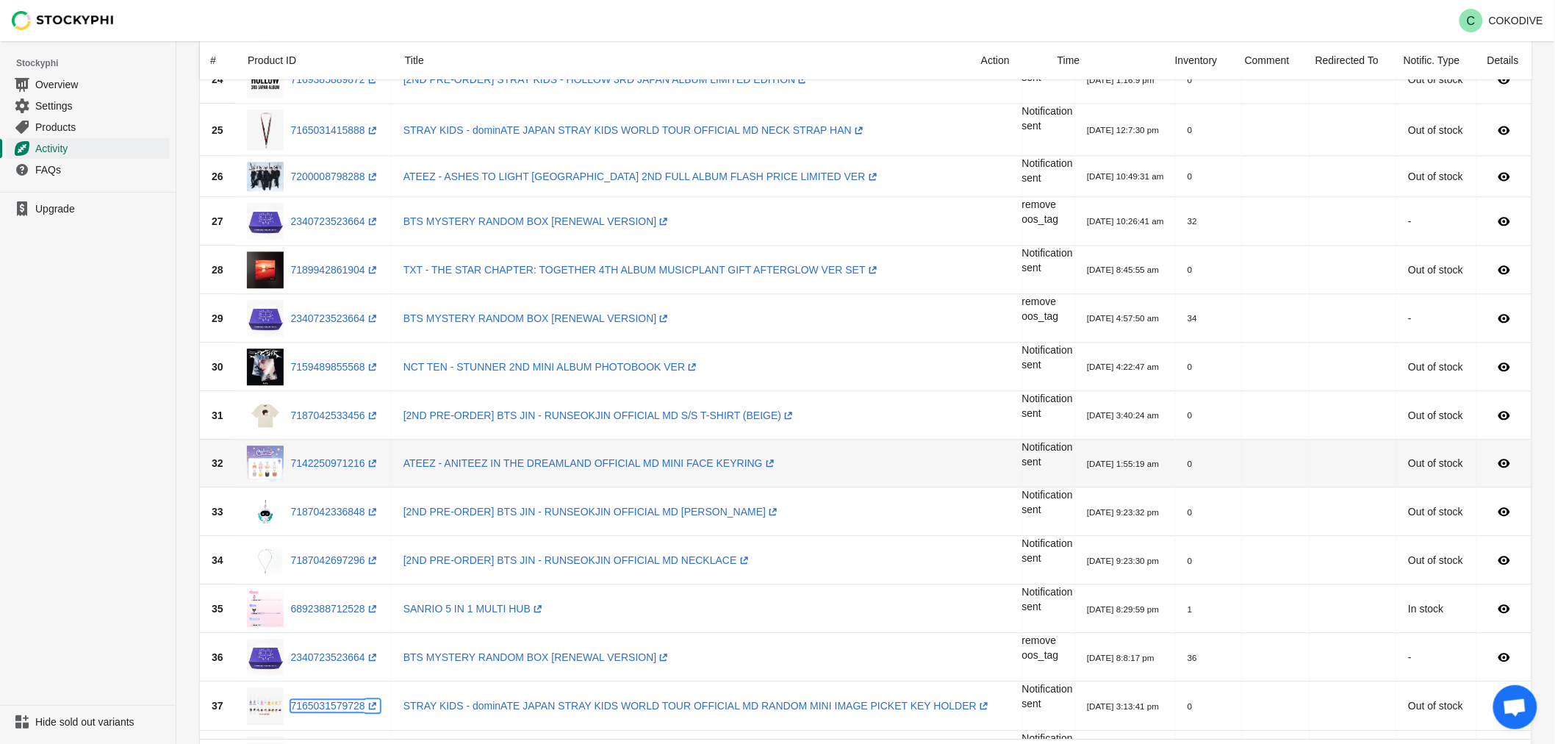
scroll to position [1265, 0]
click at [309, 461] on link "7142250971216 (opens a new window)" at bounding box center [335, 465] width 89 height 12
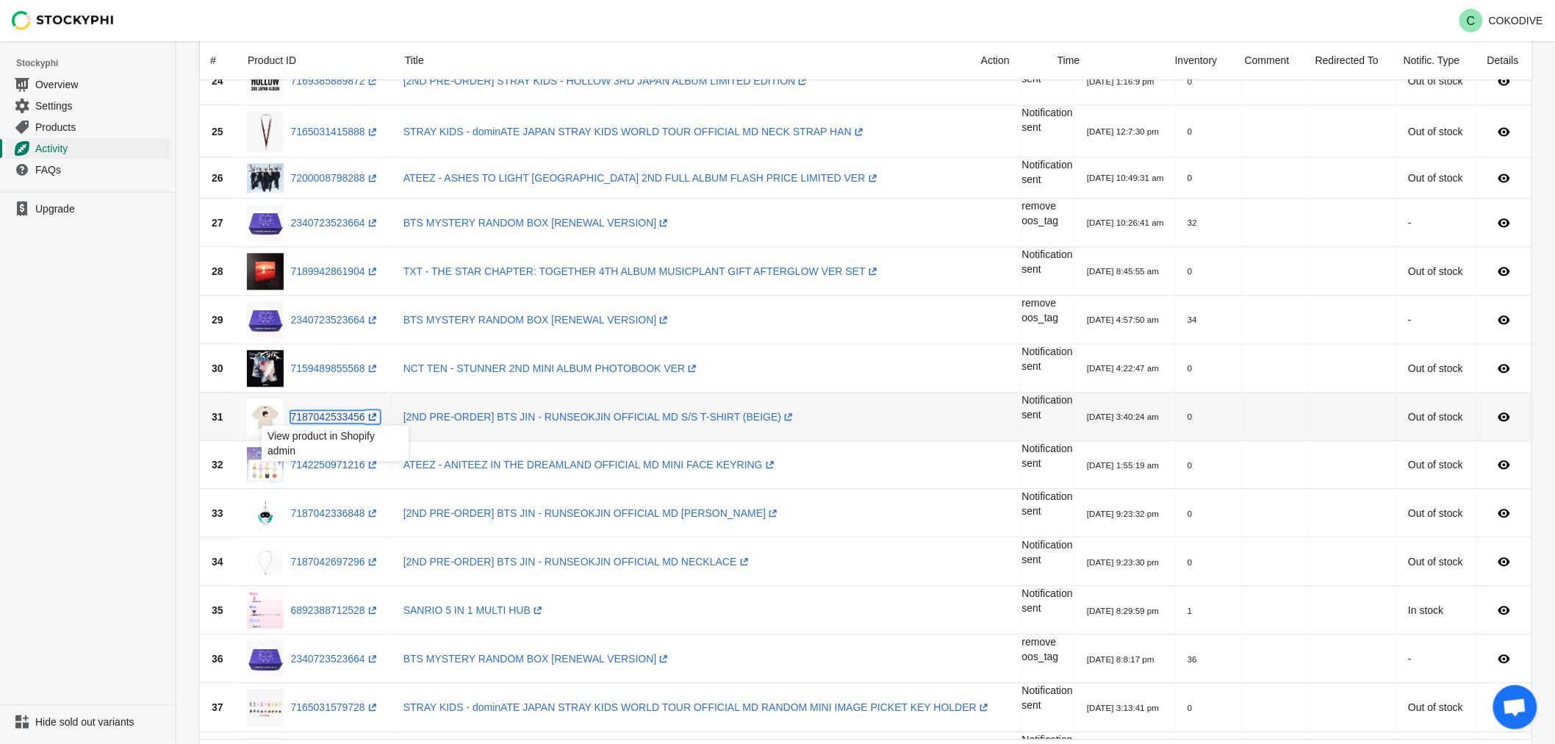
click at [336, 414] on link "7187042533456 (opens a new window)" at bounding box center [335, 417] width 89 height 12
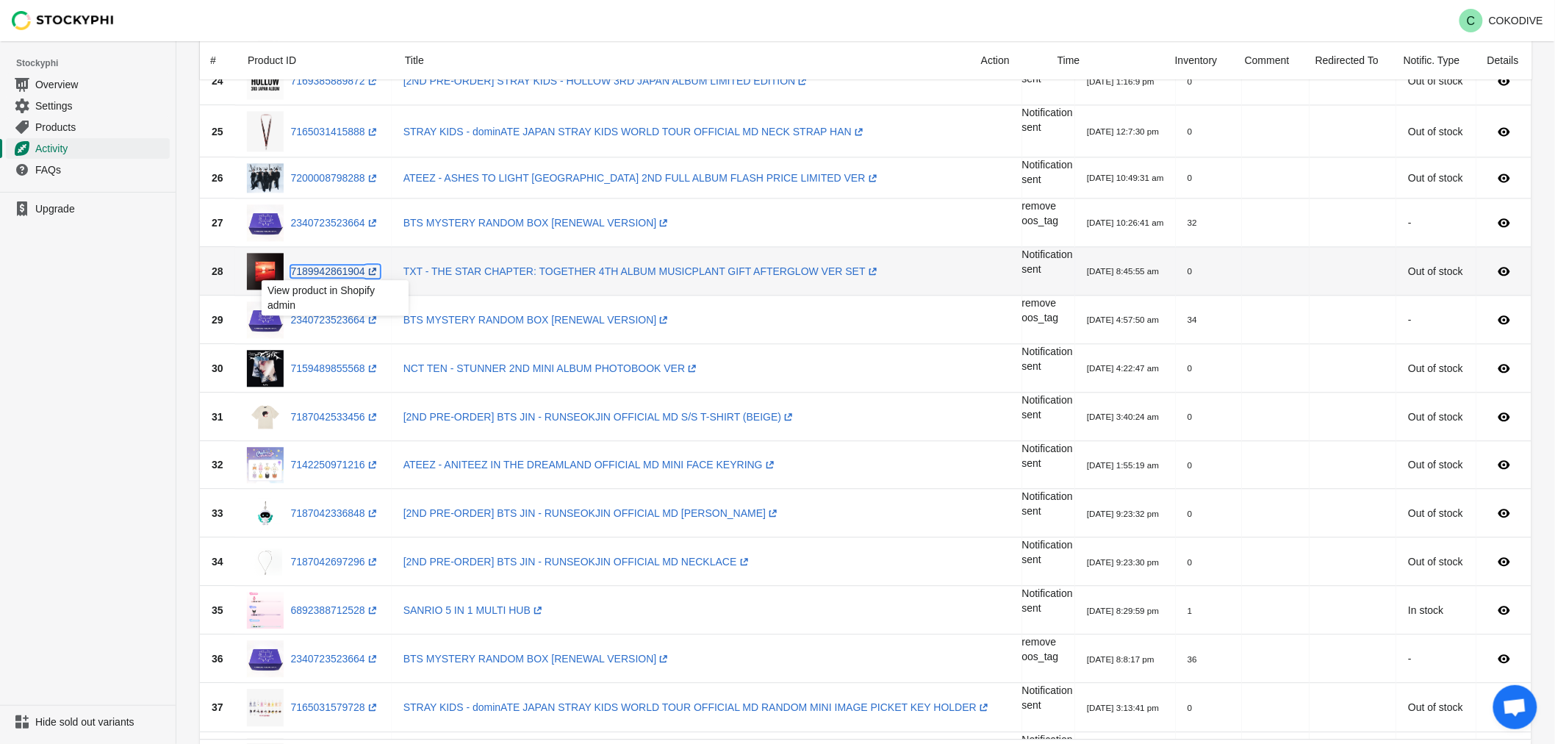
click at [329, 265] on link "7189942861904 (opens a new window)" at bounding box center [335, 271] width 89 height 12
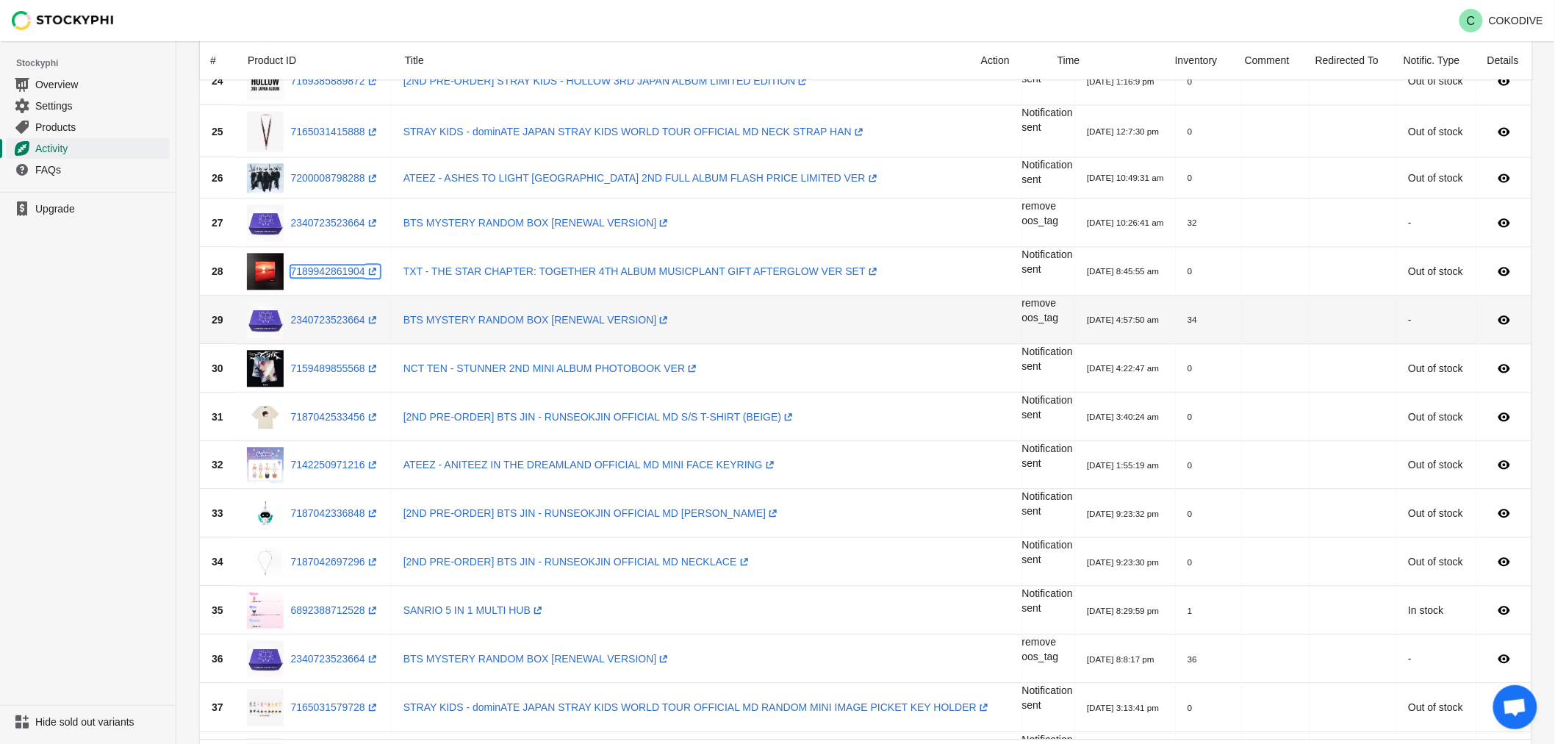
scroll to position [1020, 0]
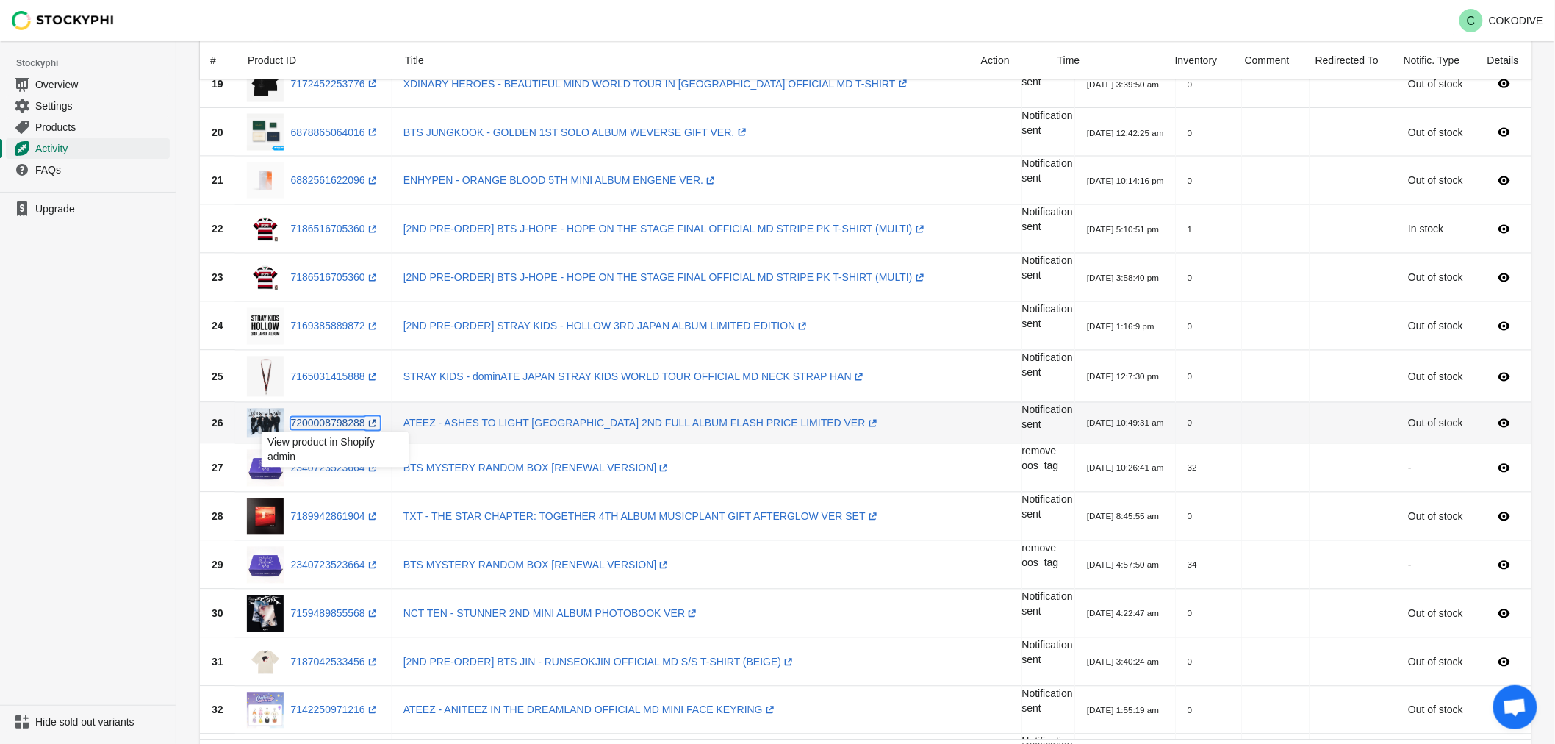
click at [316, 417] on link "7200008798288 (opens a new window)" at bounding box center [335, 423] width 89 height 12
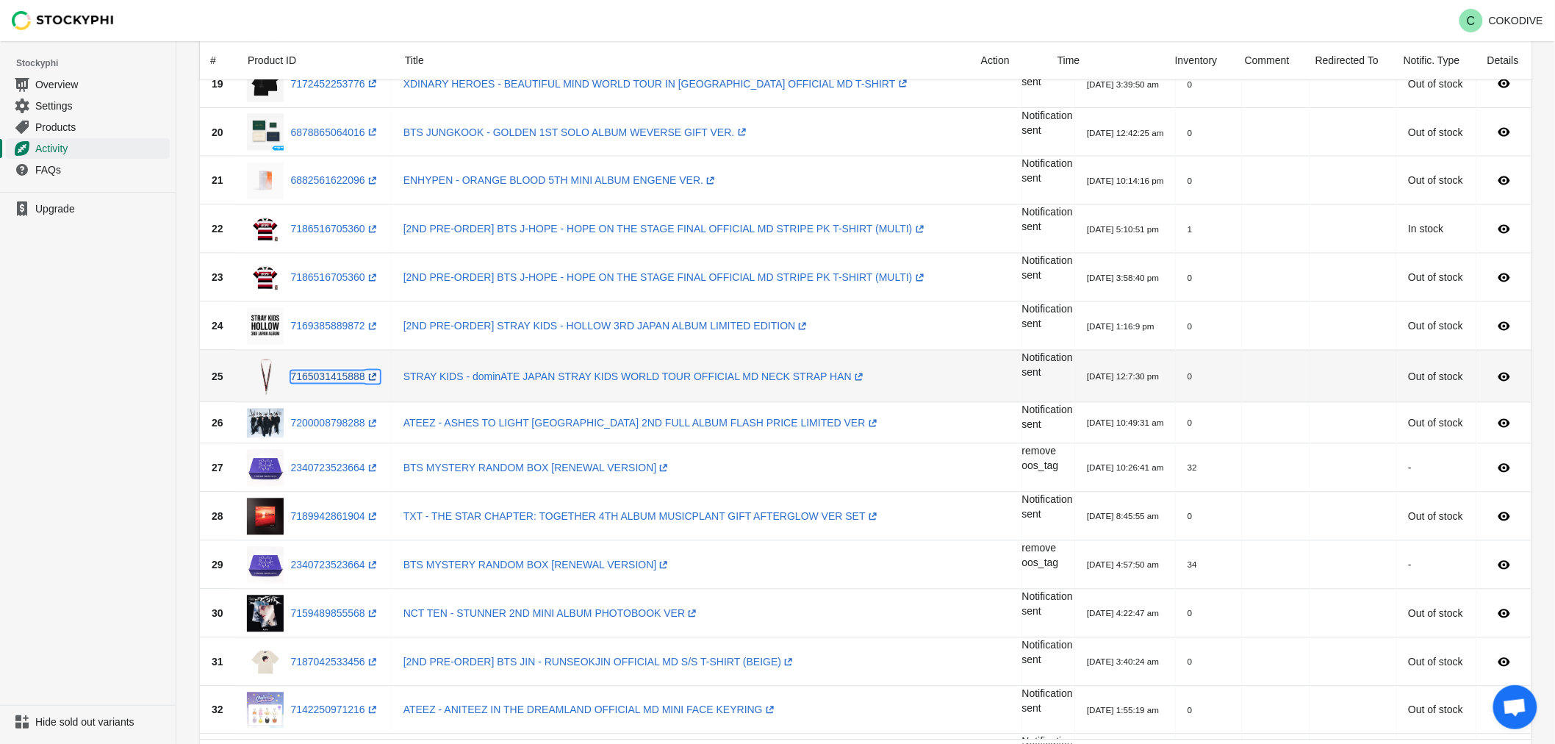
click at [334, 379] on link "7165031415888 (opens a new window)" at bounding box center [335, 377] width 89 height 12
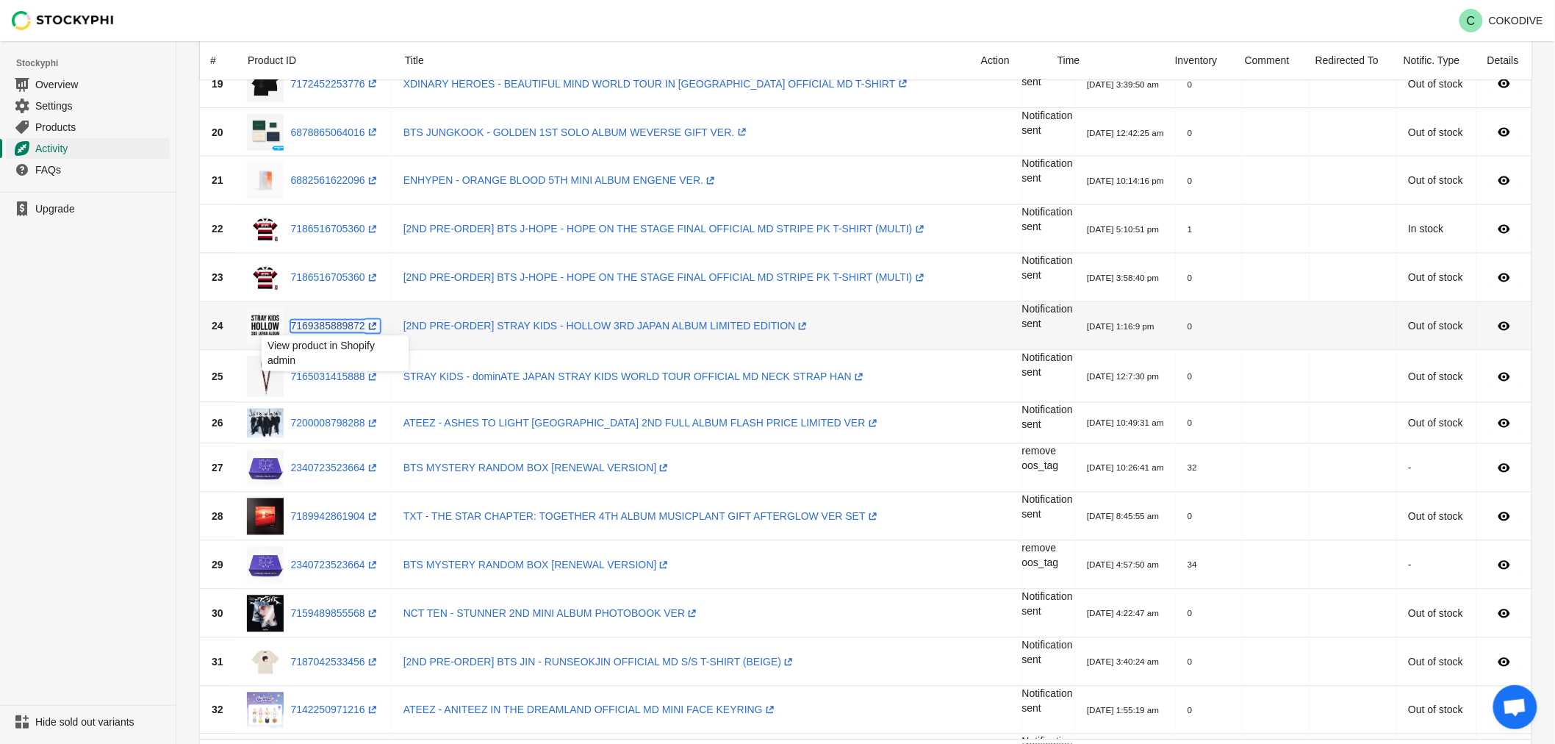
click at [334, 322] on link "7169385889872 (opens a new window)" at bounding box center [335, 326] width 89 height 12
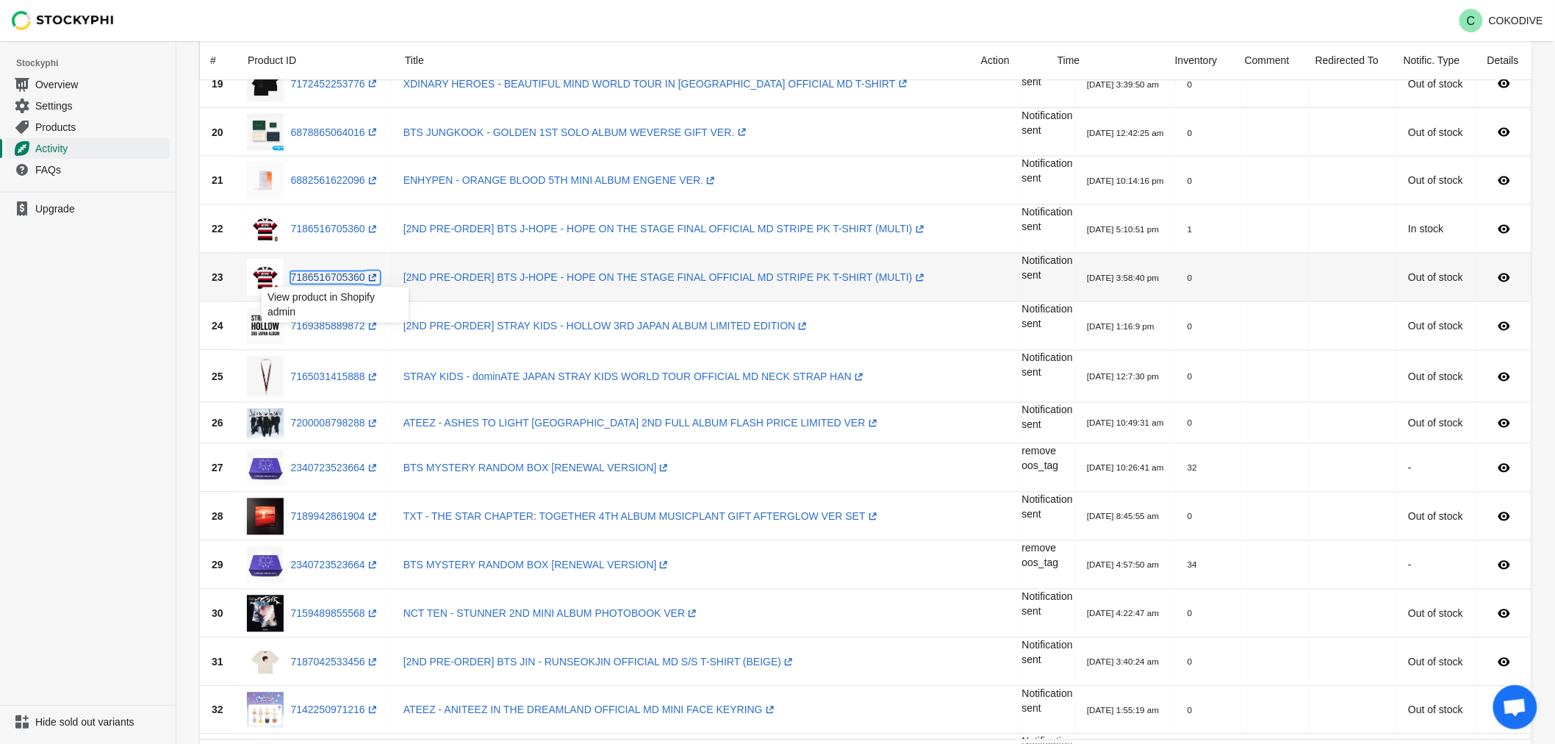
click at [335, 276] on link "7186516705360 (opens a new window)" at bounding box center [335, 278] width 89 height 12
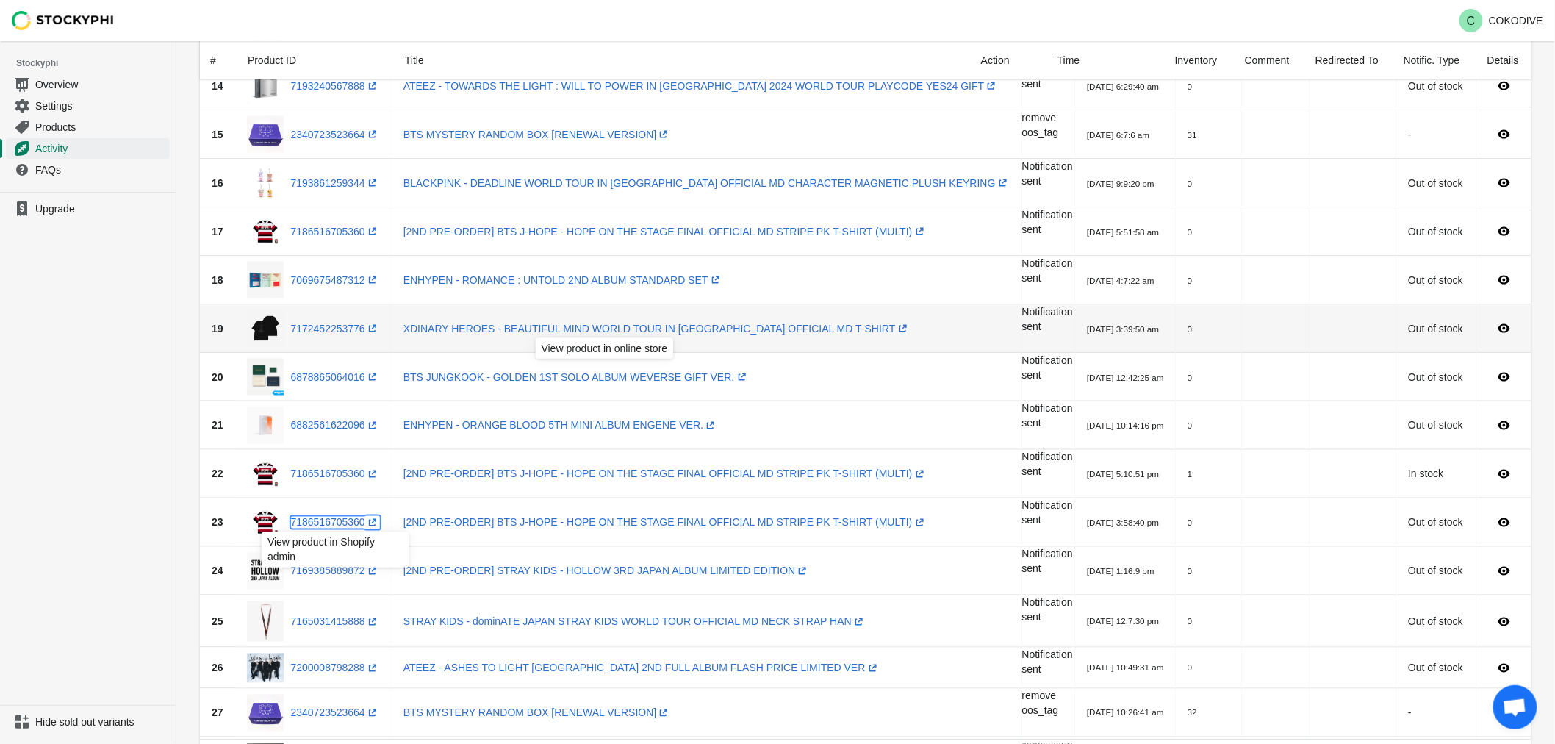
scroll to position [612, 0]
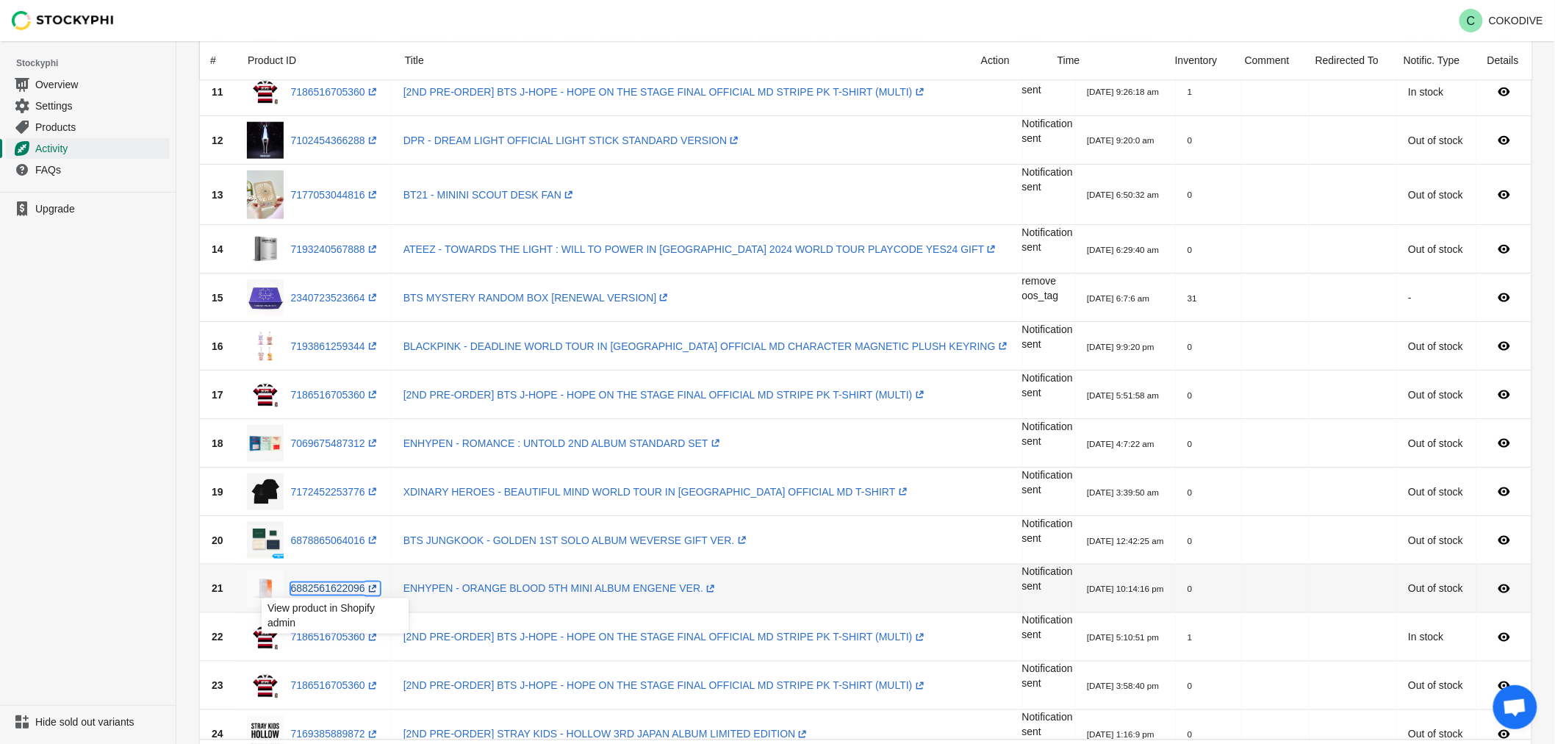
click at [314, 585] on link "6882561622096 (opens a new window)" at bounding box center [335, 589] width 89 height 12
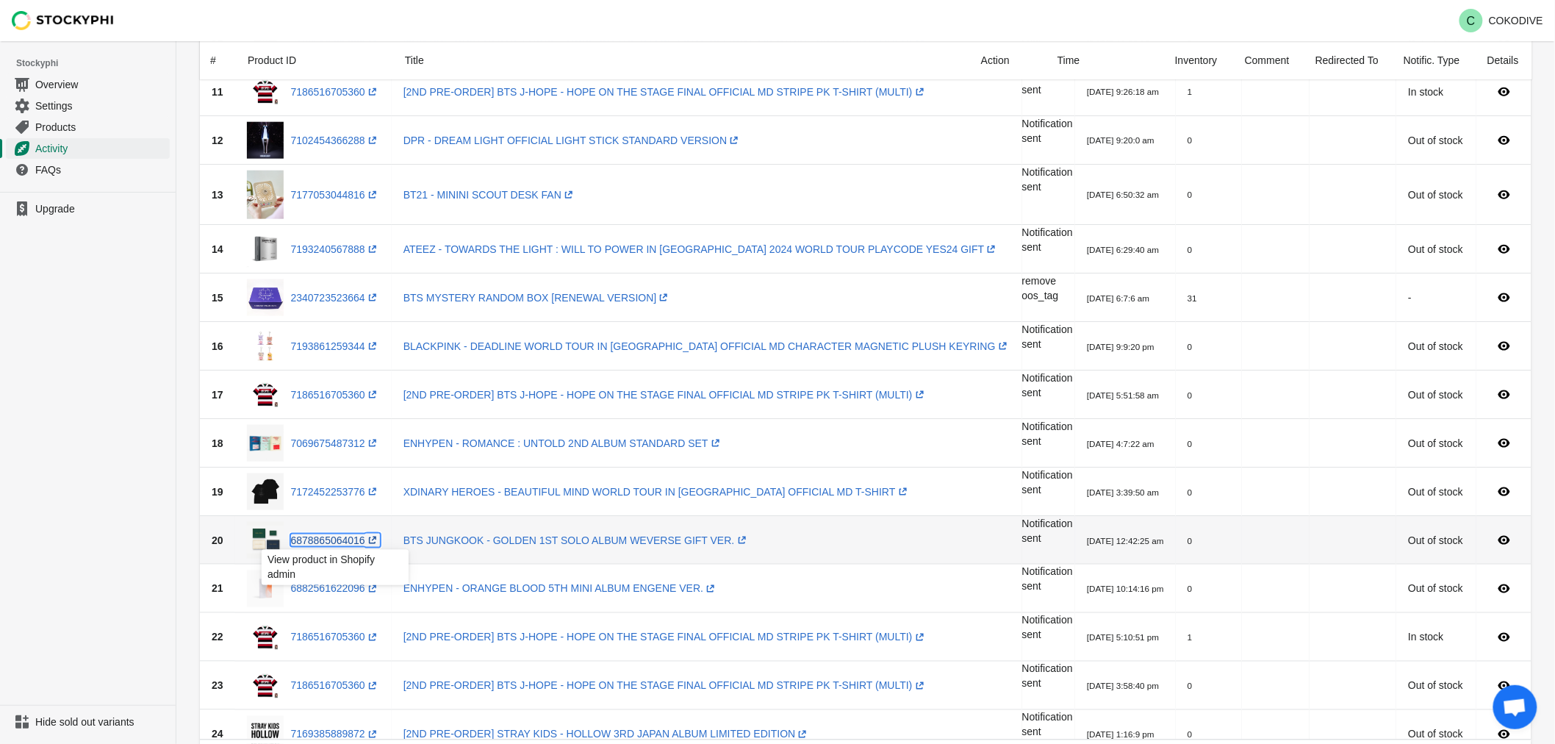
click at [333, 545] on link "6878865064016 (opens a new window)" at bounding box center [335, 540] width 89 height 12
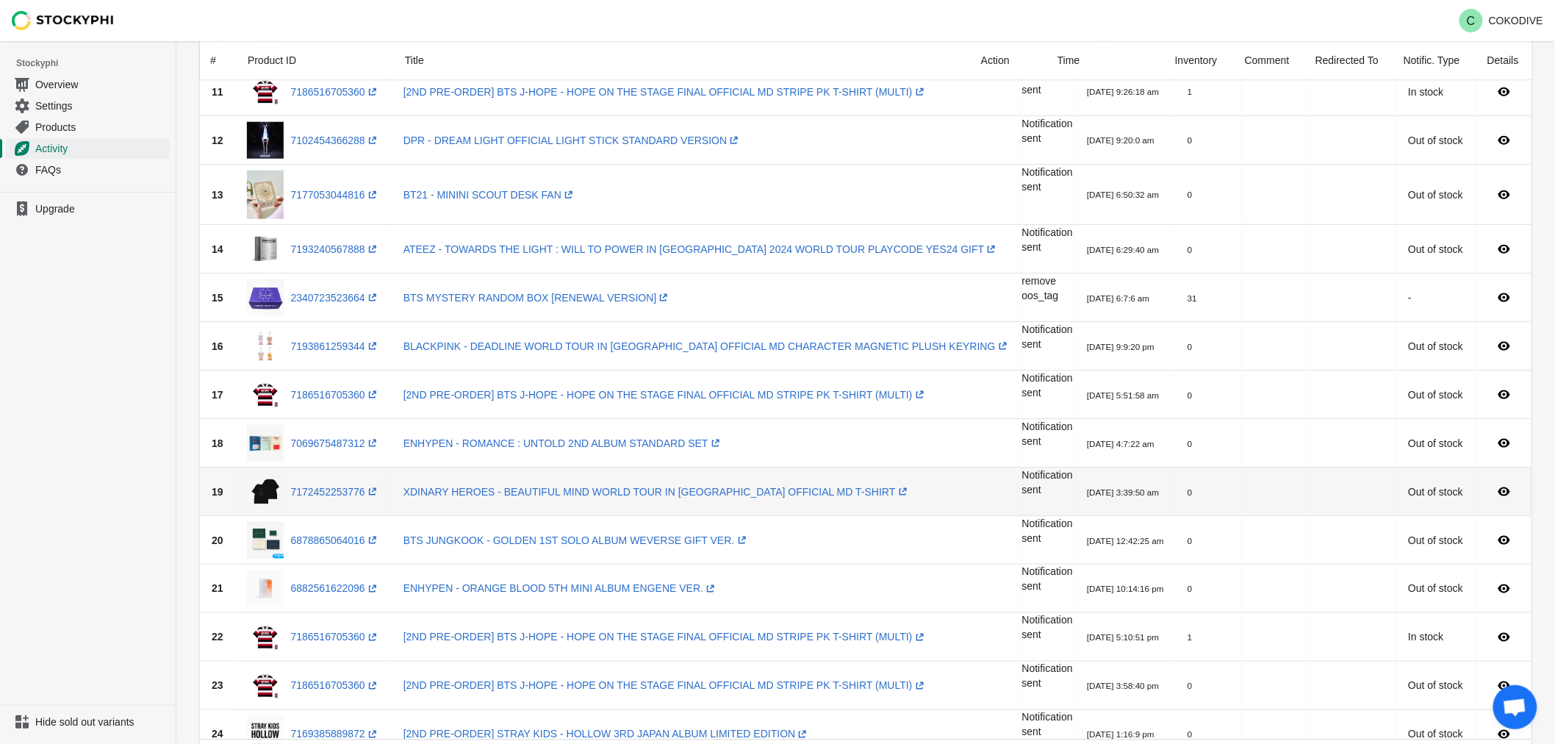
click at [328, 500] on div "7172452253776 (opens a new window)" at bounding box center [313, 491] width 133 height 37
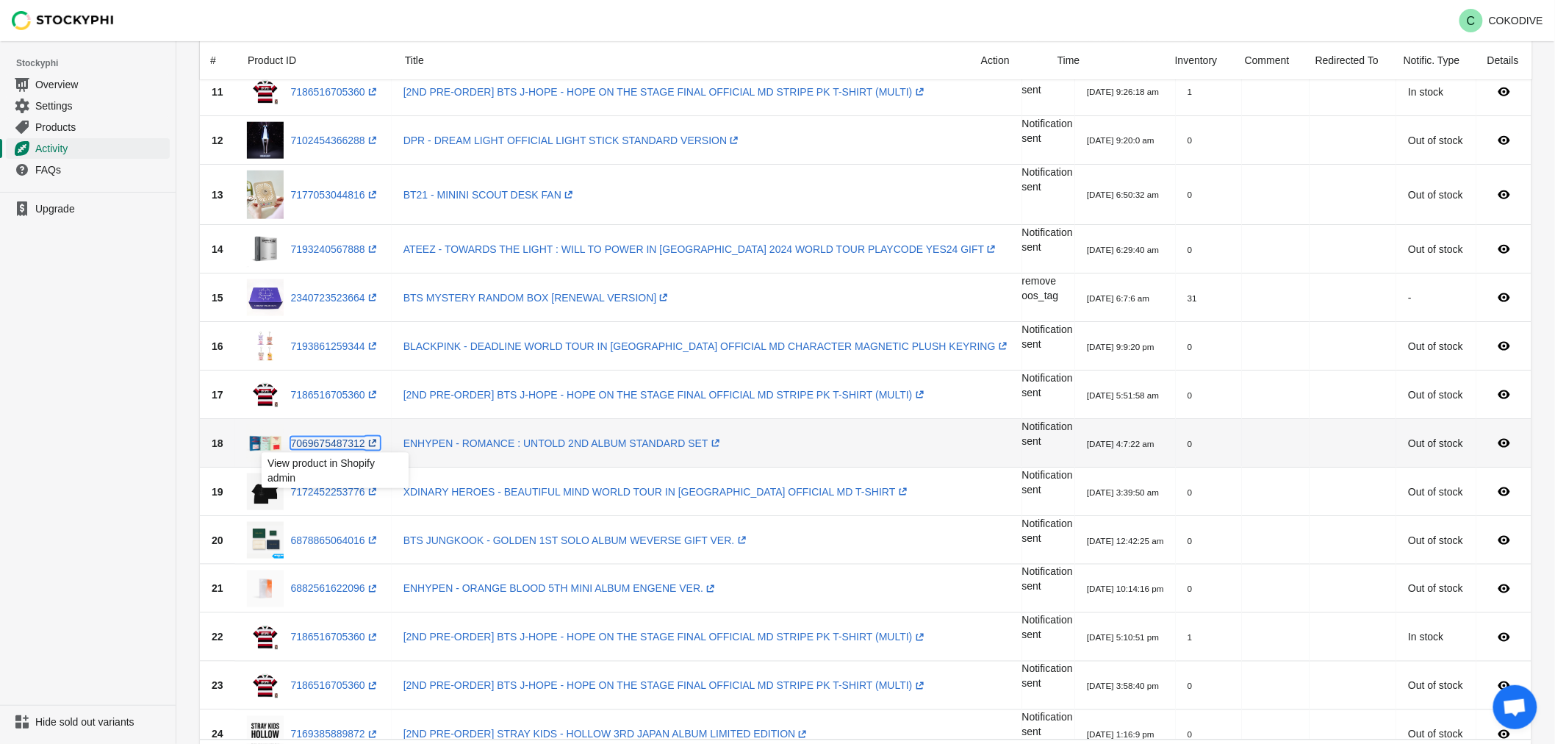
click at [326, 437] on link "7069675487312 (opens a new window)" at bounding box center [335, 443] width 89 height 12
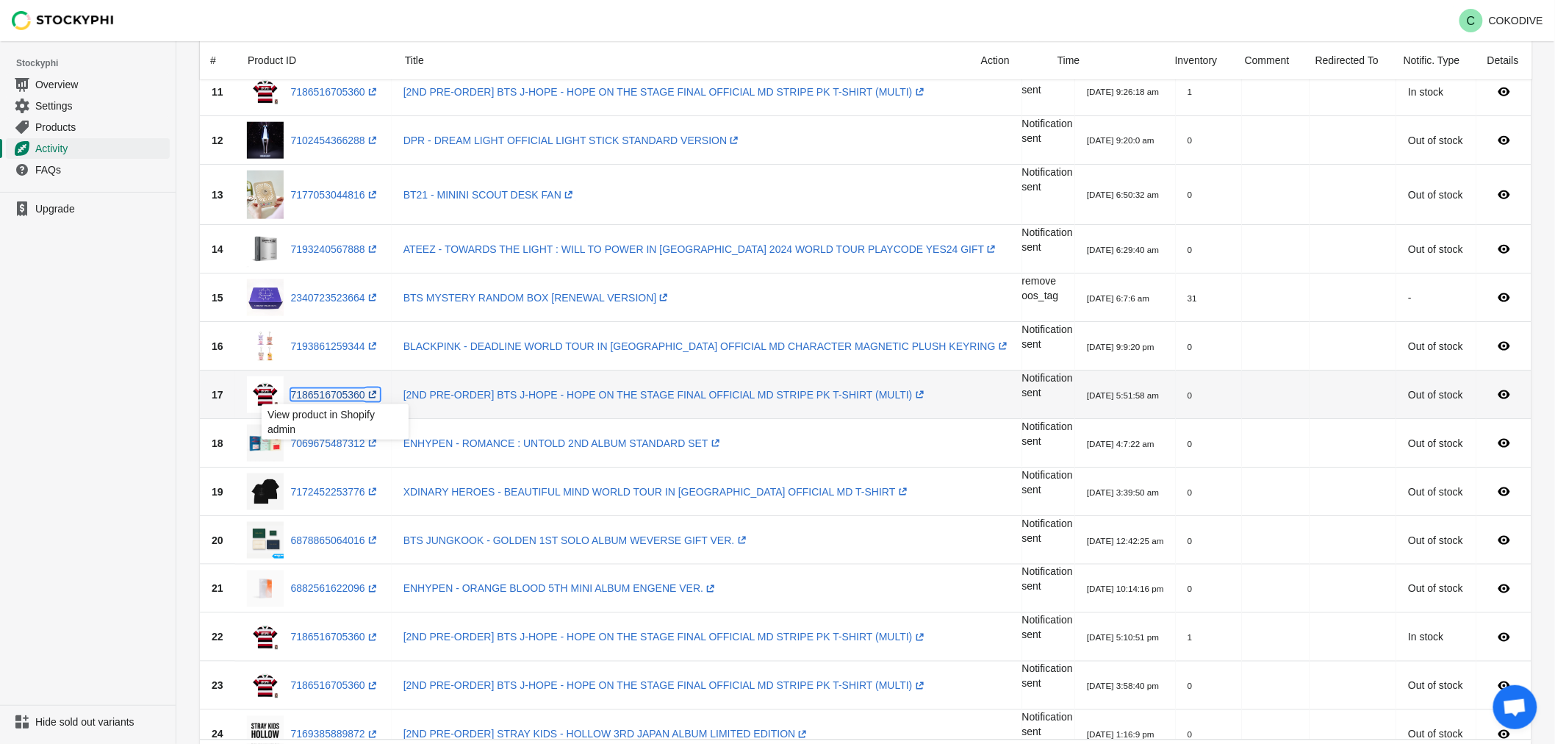
click at [328, 392] on link "7186516705360 (opens a new window)" at bounding box center [335, 395] width 89 height 12
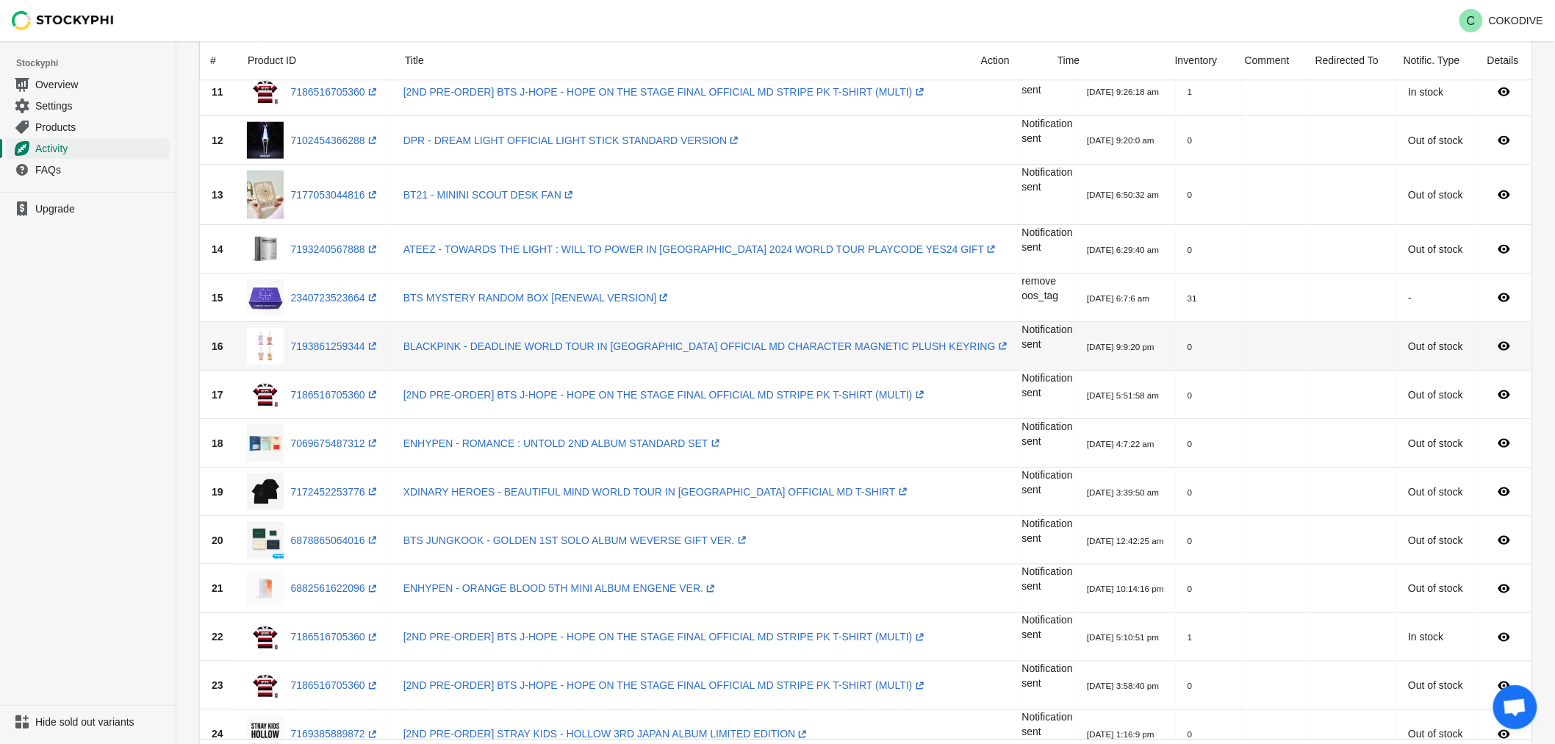
click at [328, 336] on div "7193861259344 (opens a new window)" at bounding box center [313, 346] width 133 height 37
click at [326, 340] on link "7193861259344 (opens a new window)" at bounding box center [335, 346] width 89 height 12
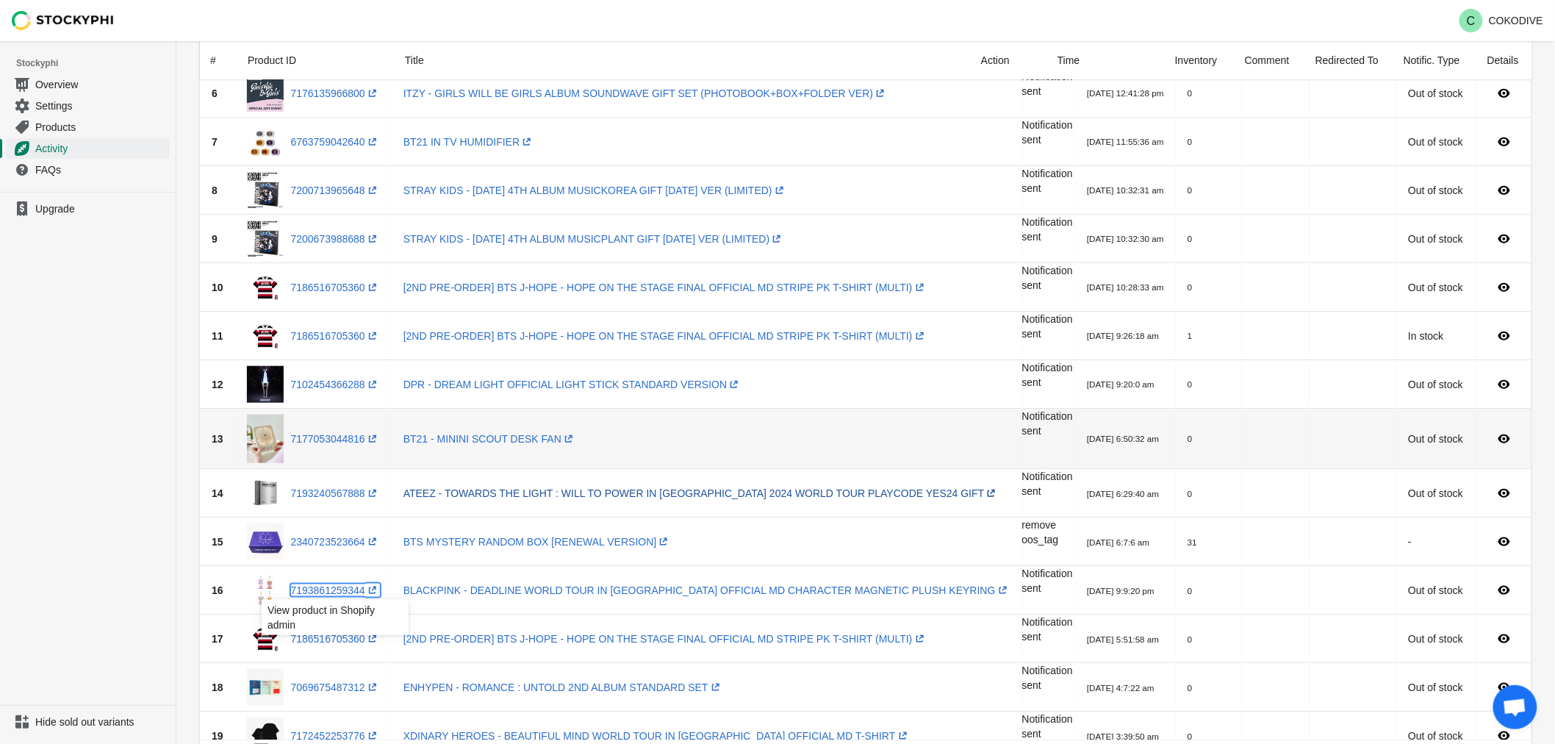
scroll to position [367, 0]
click at [317, 438] on link "7177053044816 (opens a new window)" at bounding box center [335, 440] width 89 height 12
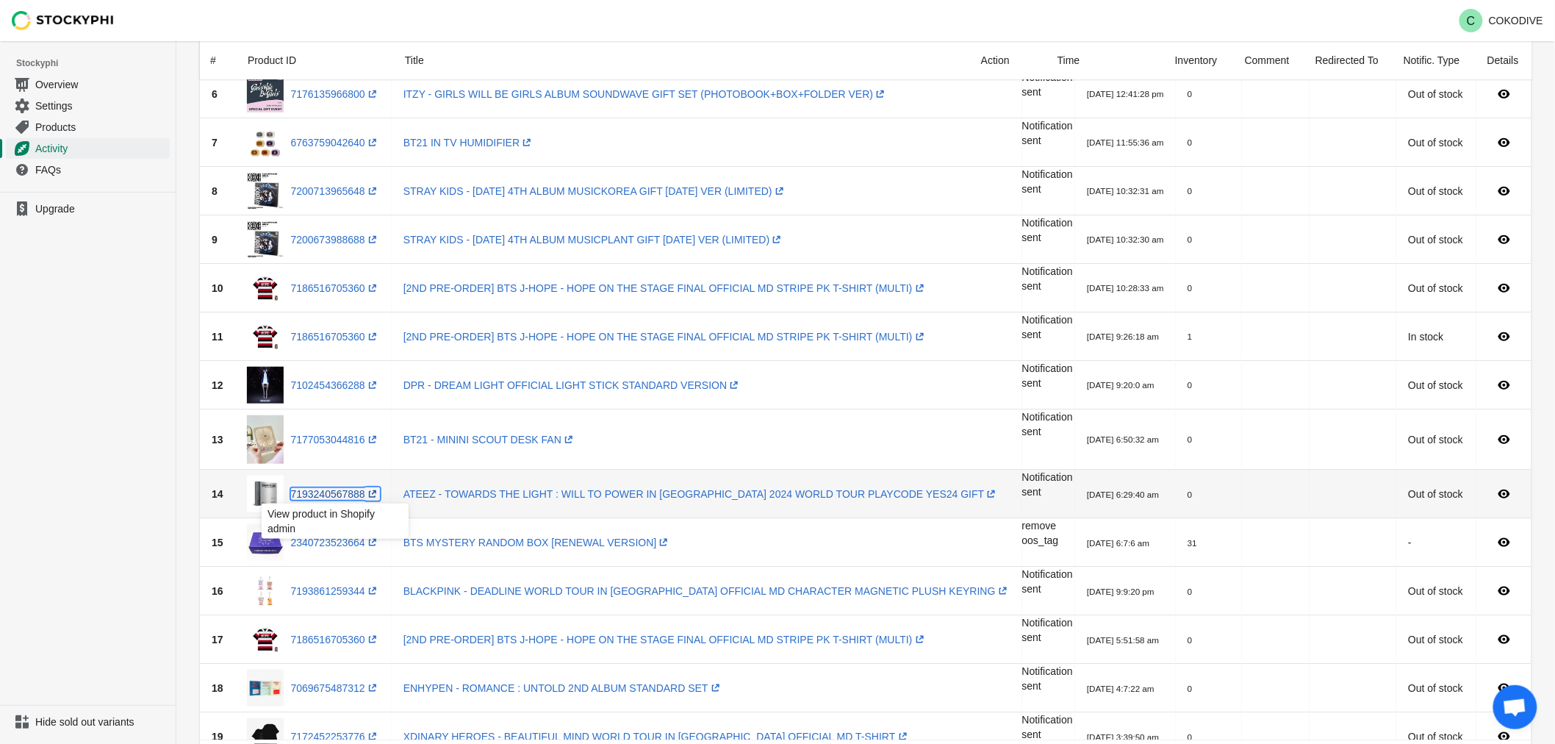
click at [314, 497] on link "7193240567888 (opens a new window)" at bounding box center [335, 494] width 89 height 12
click at [326, 490] on link "7193240567888 (opens a new window)" at bounding box center [335, 494] width 89 height 12
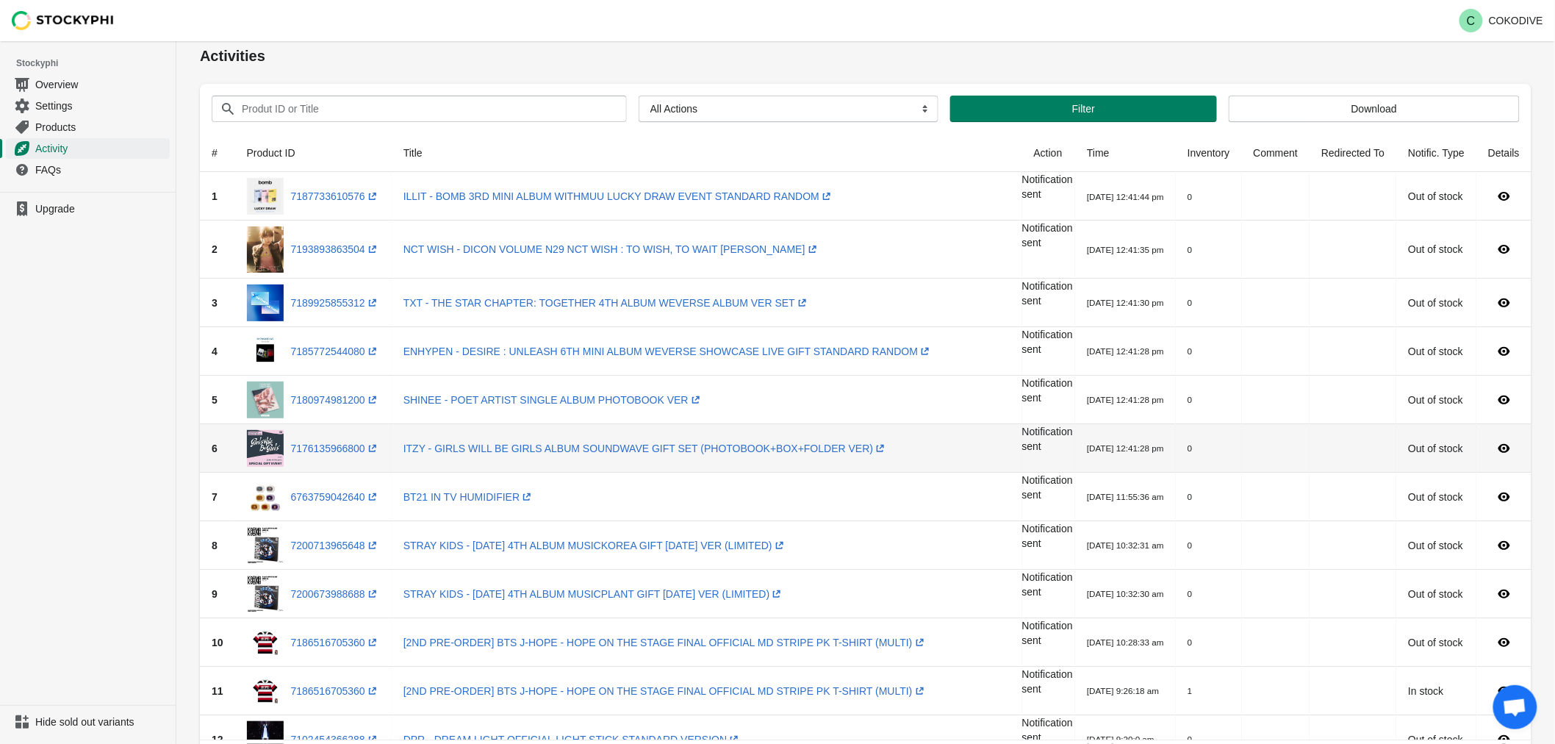
scroll to position [0, 0]
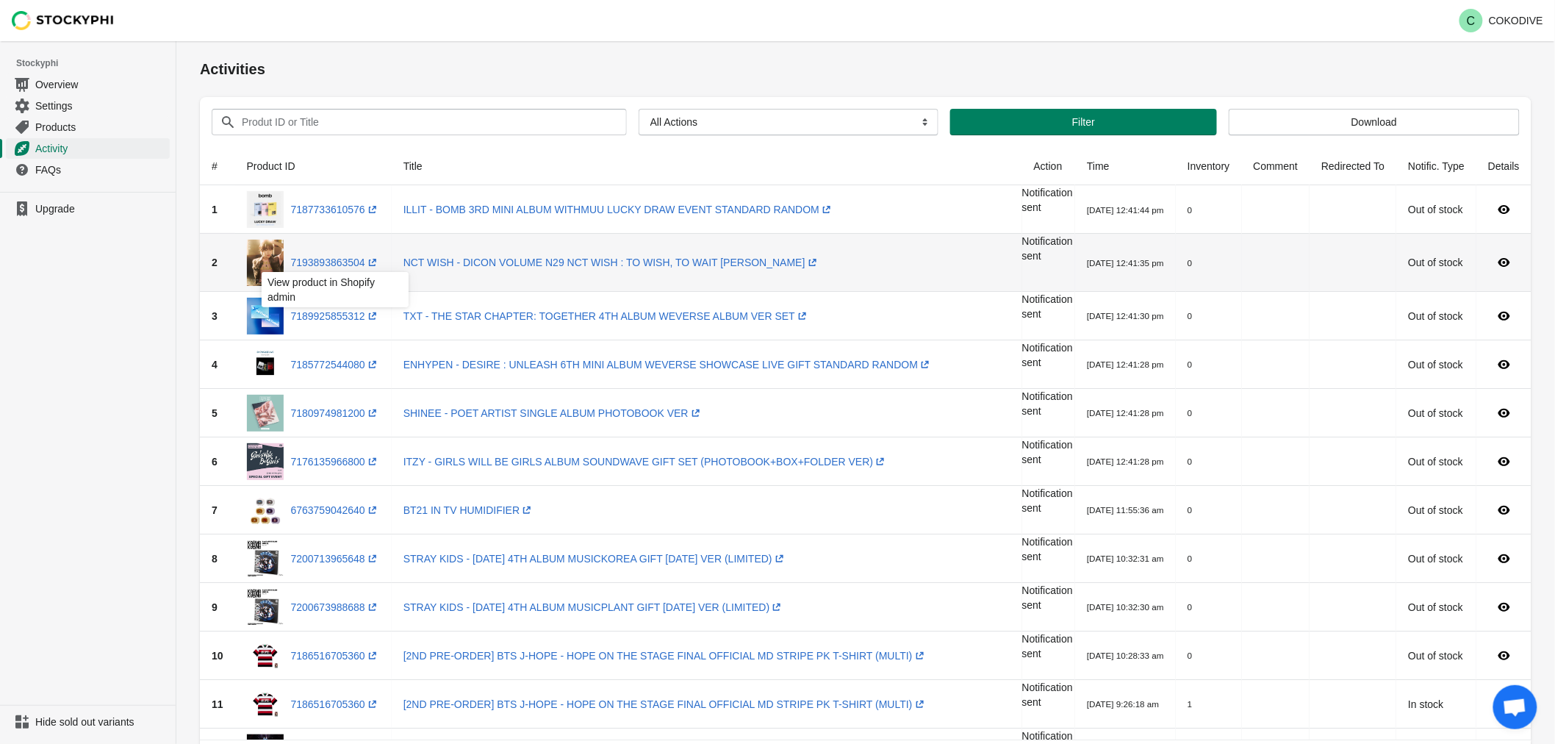
drag, startPoint x: 320, startPoint y: 268, endPoint x: 324, endPoint y: 288, distance: 20.2
click at [320, 269] on div "View product in Shopify admin" at bounding box center [335, 294] width 170 height 50
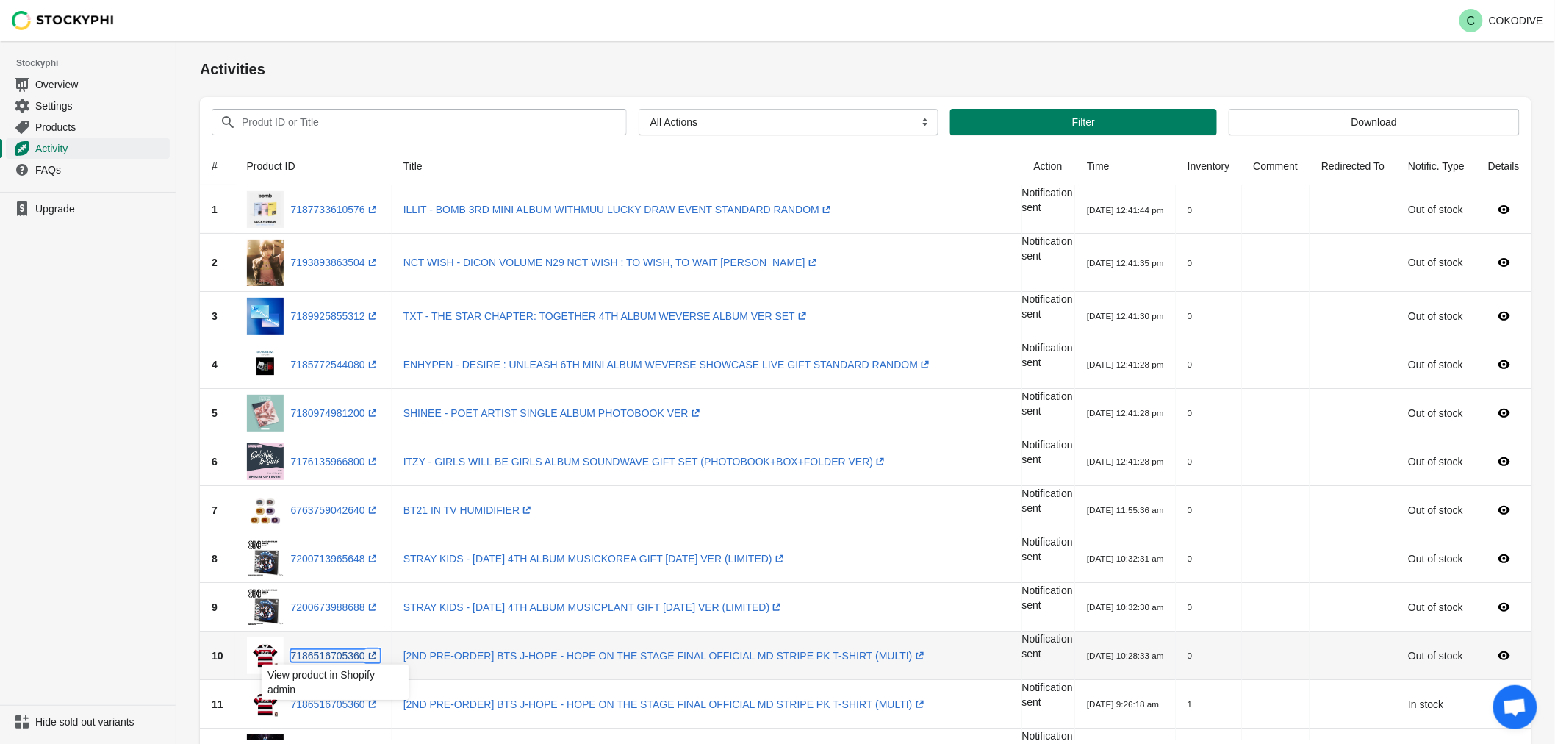
drag, startPoint x: 345, startPoint y: 659, endPoint x: 332, endPoint y: 621, distance: 40.4
click at [345, 658] on link "7186516705360 (opens a new window)" at bounding box center [335, 656] width 89 height 12
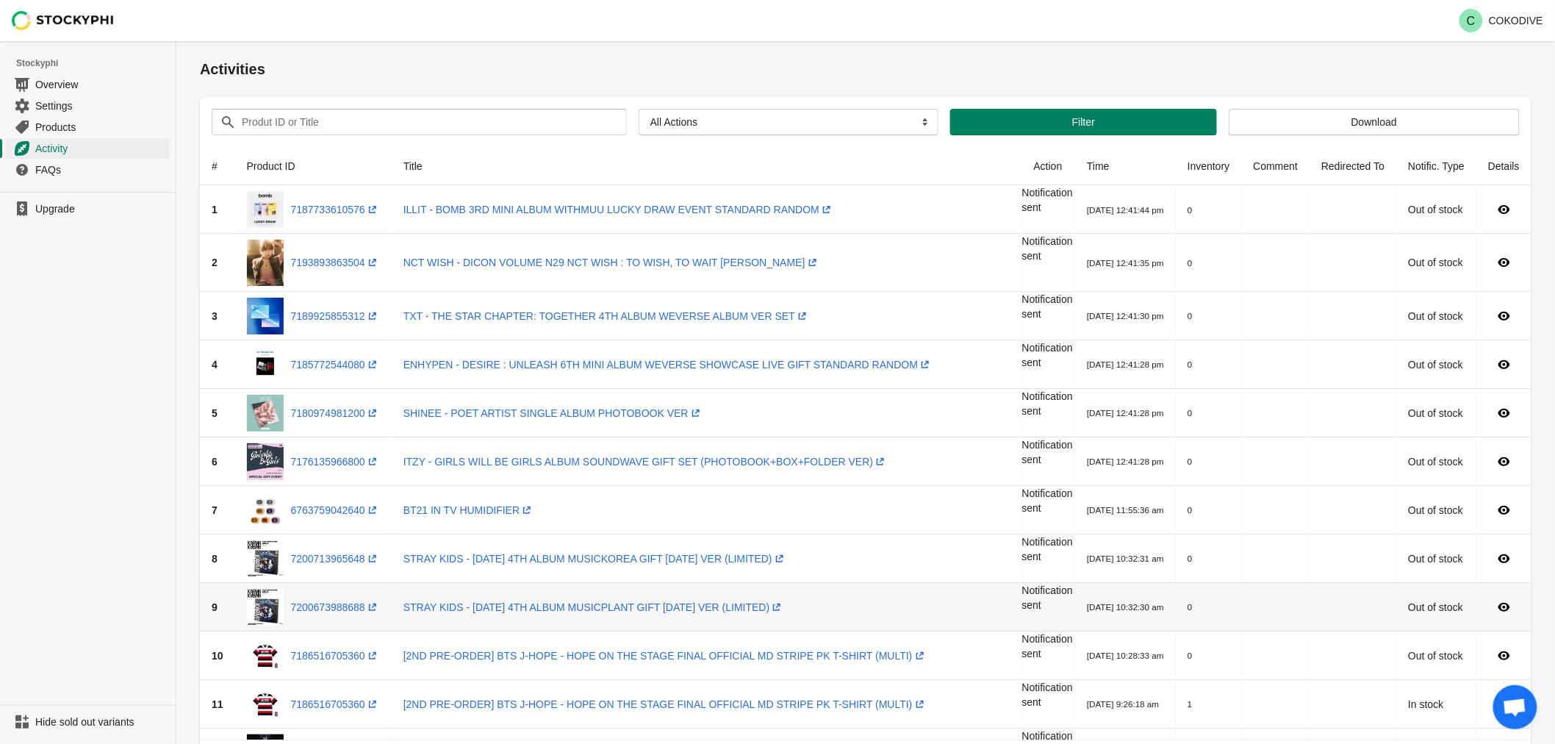
click at [329, 617] on div "7200673988688 (opens a new window)" at bounding box center [313, 607] width 133 height 37
click at [331, 613] on div "View product in Shopify admin" at bounding box center [335, 638] width 170 height 50
drag, startPoint x: 336, startPoint y: 606, endPoint x: 341, endPoint y: 598, distance: 9.6
click at [335, 606] on link "7200673988688 (opens a new window)" at bounding box center [335, 607] width 89 height 12
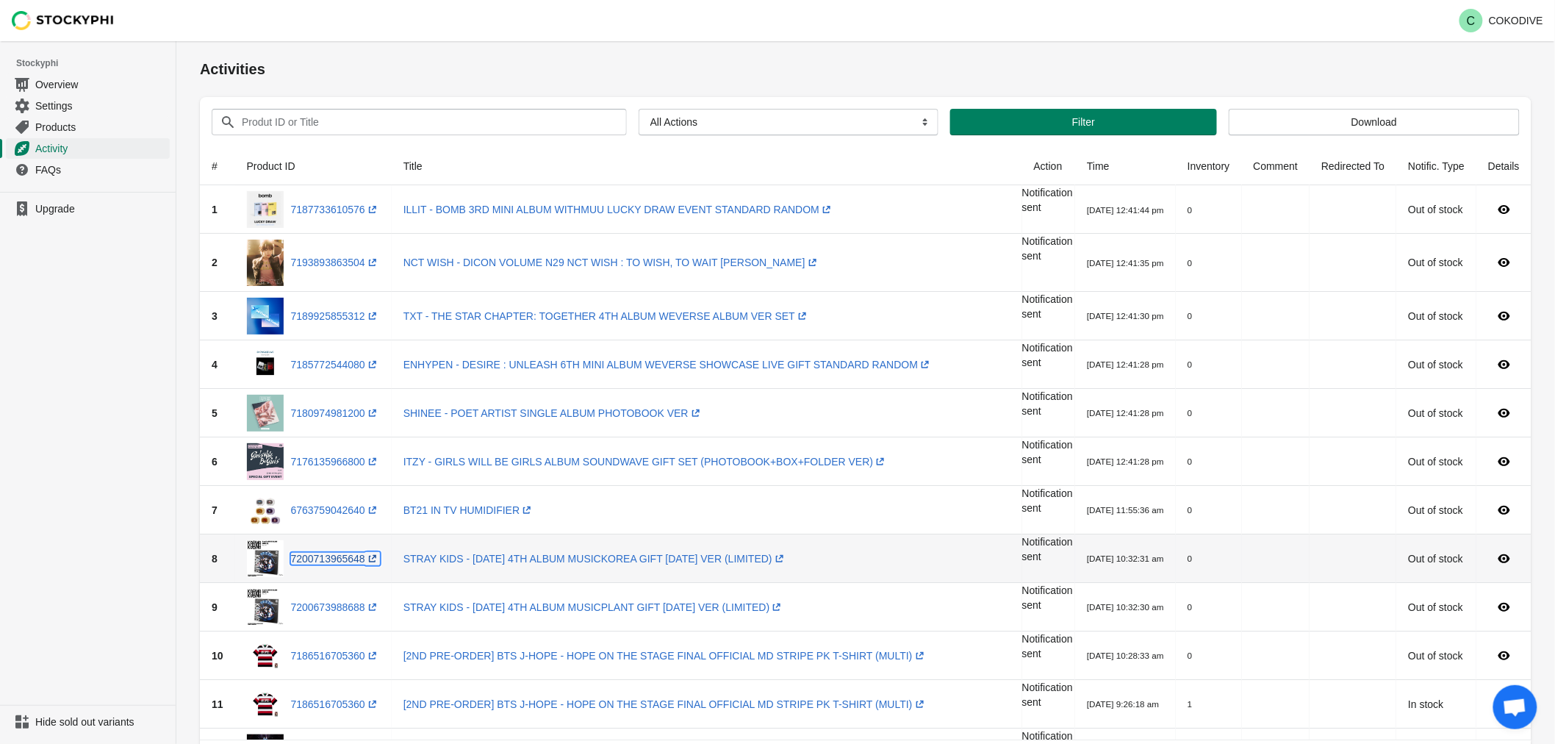
click at [342, 561] on link "7200713965648 (opens a new window)" at bounding box center [335, 559] width 89 height 12
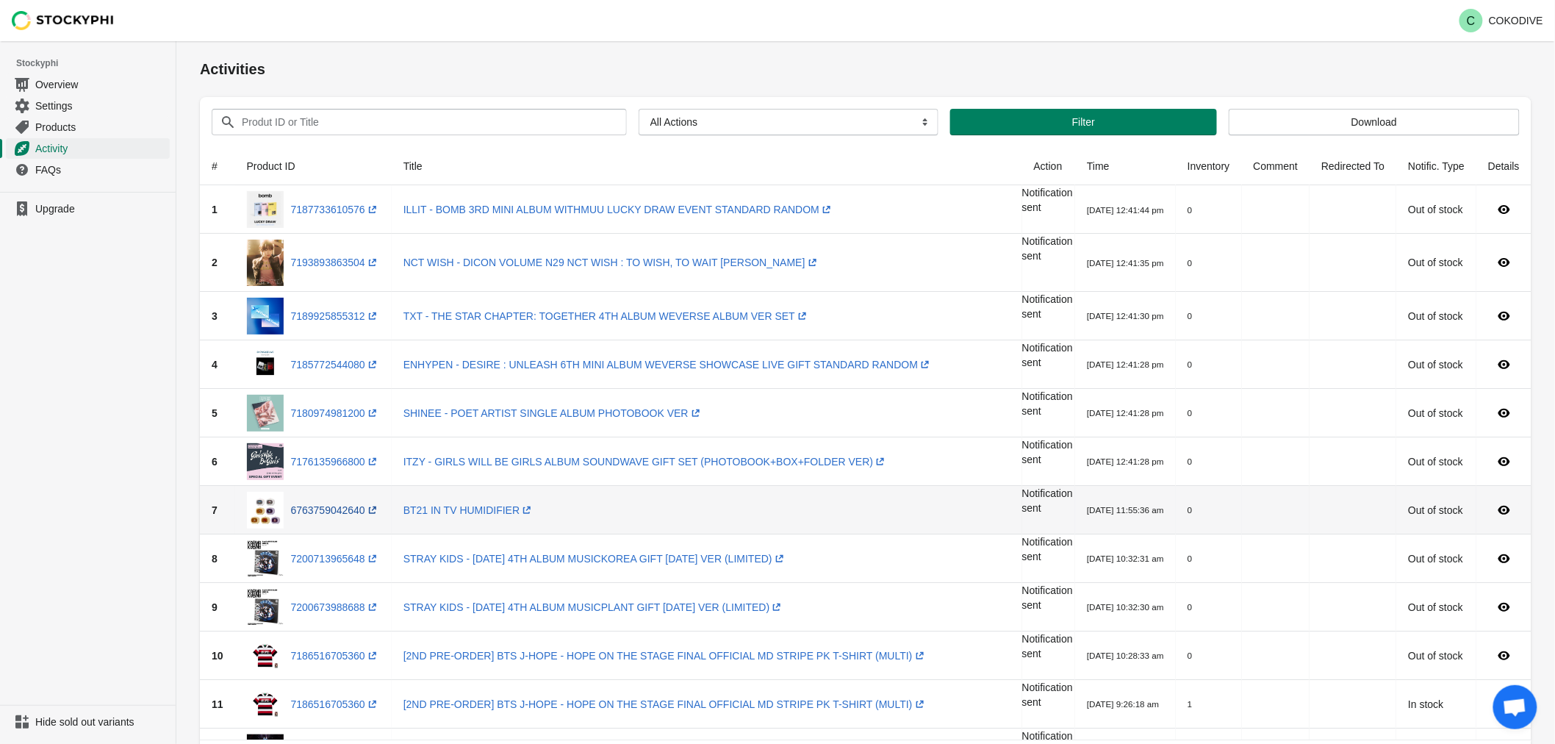
click at [332, 502] on div "6763759042640 (opens a new window)" at bounding box center [313, 510] width 133 height 37
click at [329, 511] on link "6763759042640 (opens a new window)" at bounding box center [335, 510] width 89 height 12
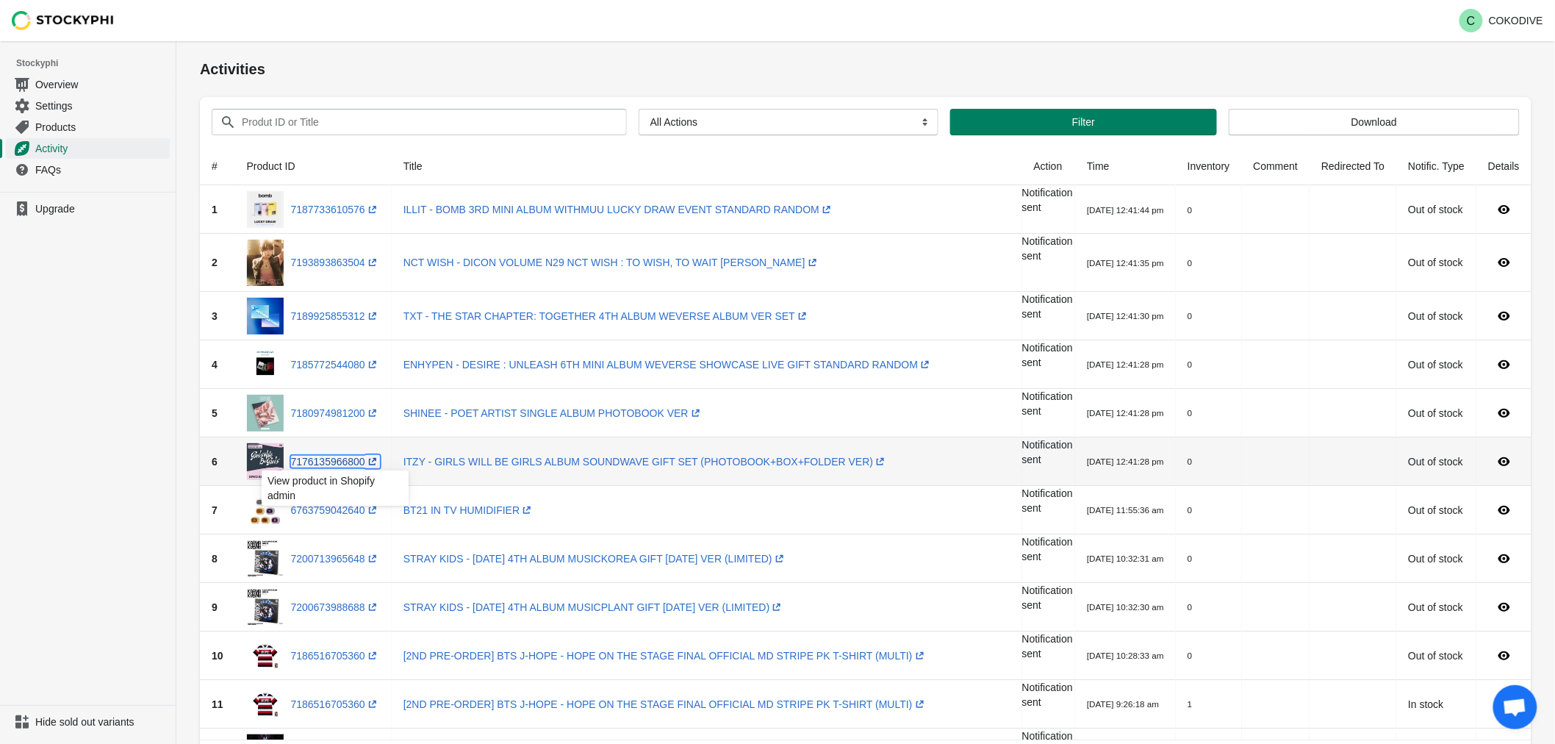
click at [337, 463] on link "7176135966800 (opens a new window)" at bounding box center [335, 462] width 89 height 12
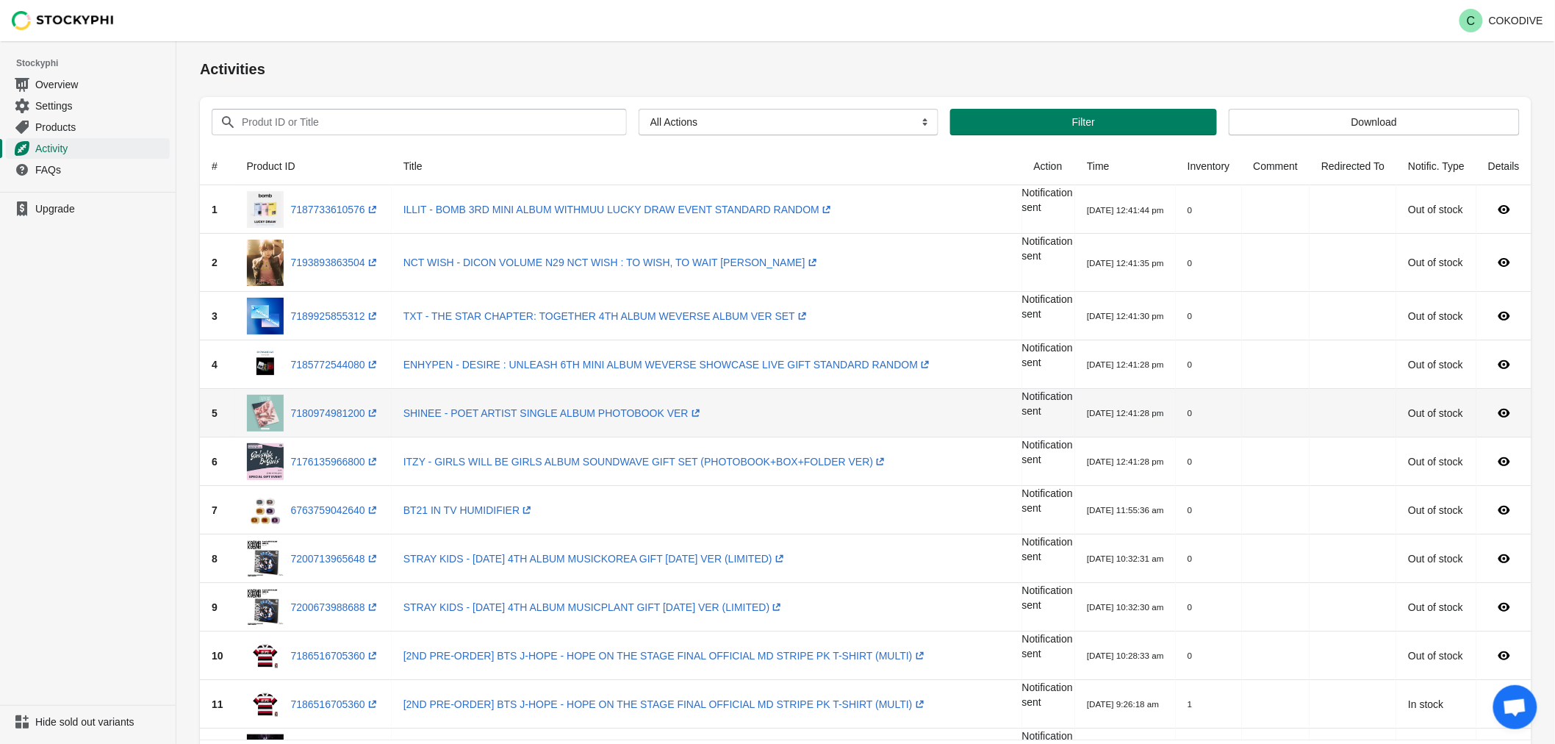
click at [326, 403] on div "7180974981200 (opens a new window)" at bounding box center [313, 413] width 133 height 37
click at [326, 414] on link "7180974981200 (opens a new window)" at bounding box center [335, 413] width 89 height 12
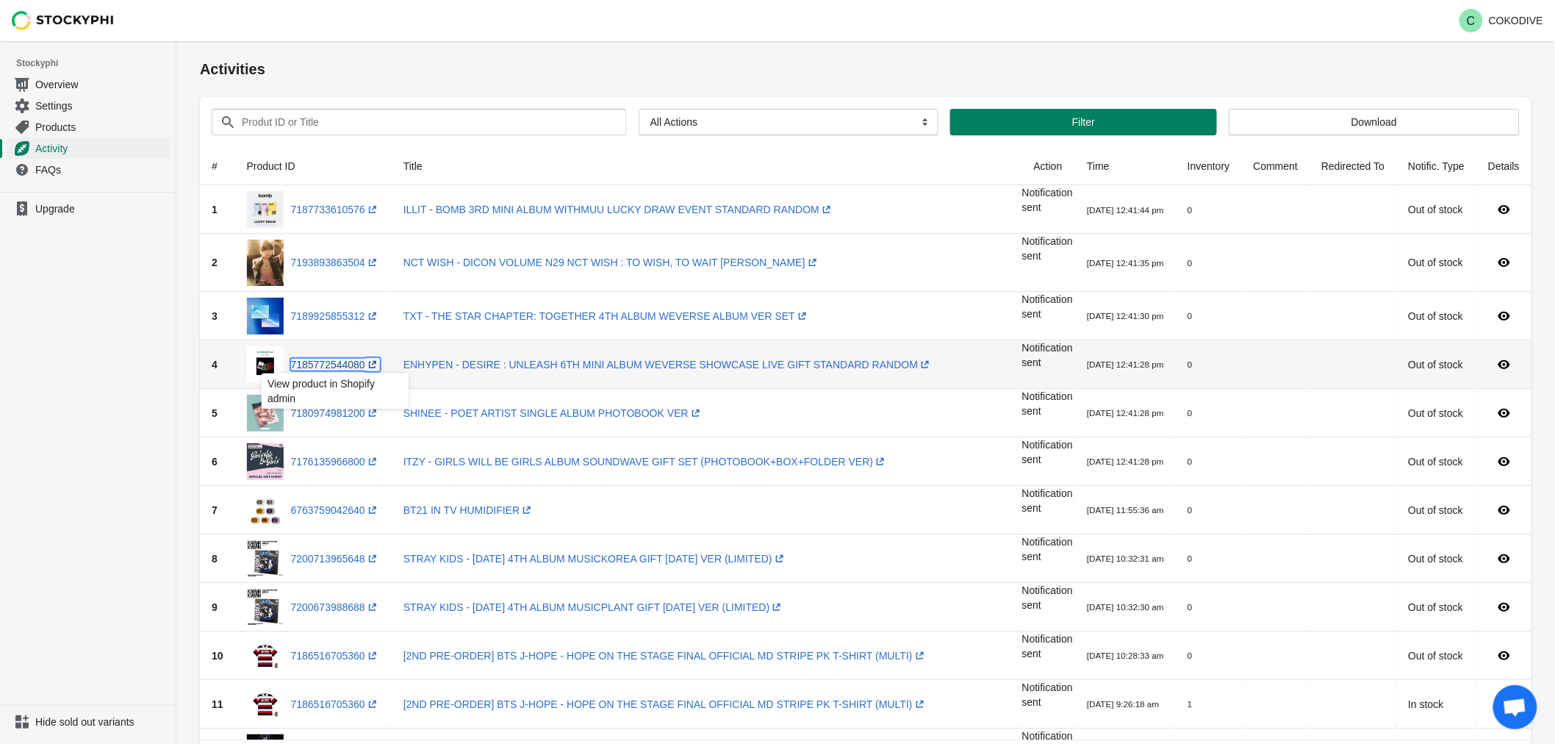
click at [332, 370] on link "7185772544080 (opens a new window)" at bounding box center [335, 365] width 89 height 12
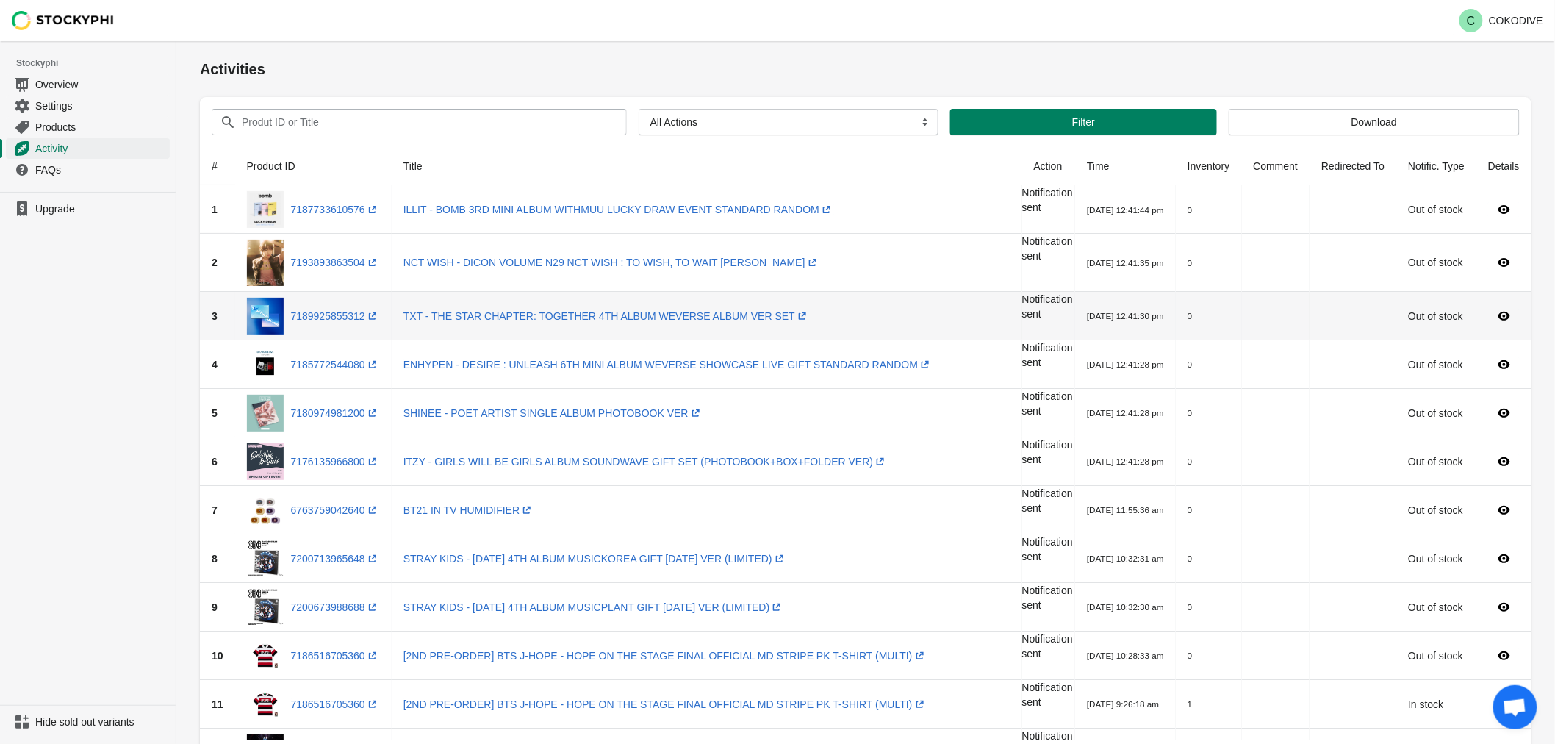
click at [334, 299] on div "7189925855312 (opens a new window)" at bounding box center [313, 316] width 133 height 37
click at [328, 313] on link "7189925855312 (opens a new window)" at bounding box center [335, 316] width 89 height 12
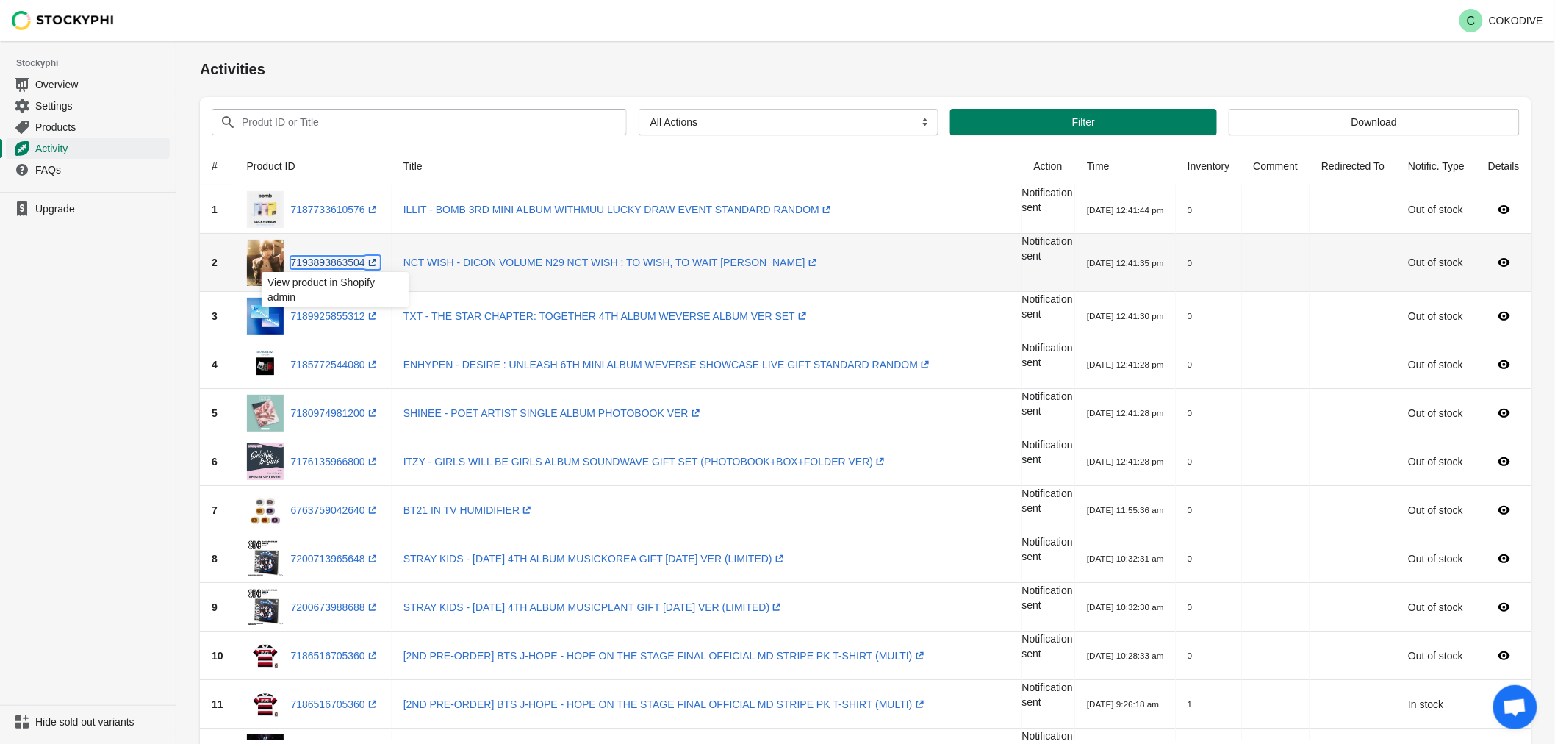
click at [328, 256] on link "7193893863504 (opens a new window)" at bounding box center [335, 262] width 89 height 12
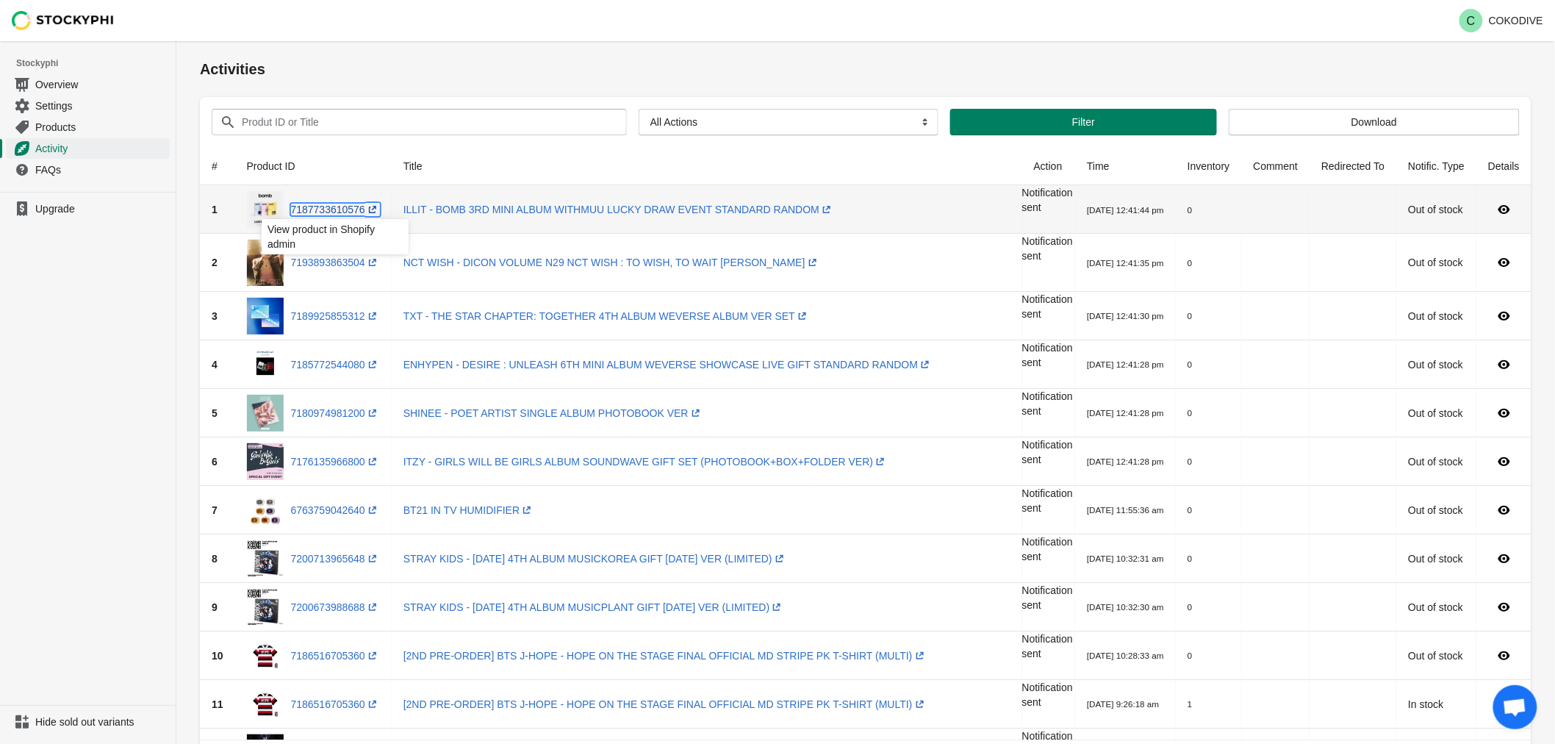
click at [322, 214] on link "7187733610576 (opens a new window)" at bounding box center [335, 210] width 89 height 12
